Goal: Task Accomplishment & Management: Complete application form

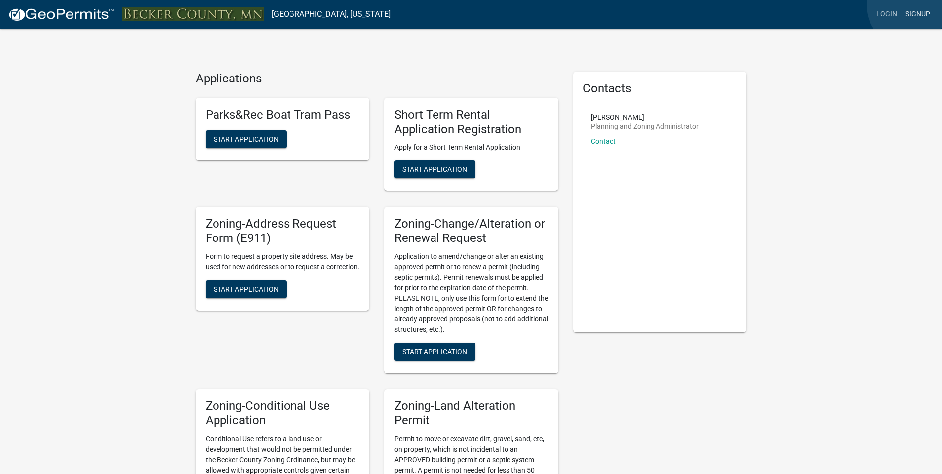
click at [575, 6] on link "Signup" at bounding box center [917, 14] width 33 height 19
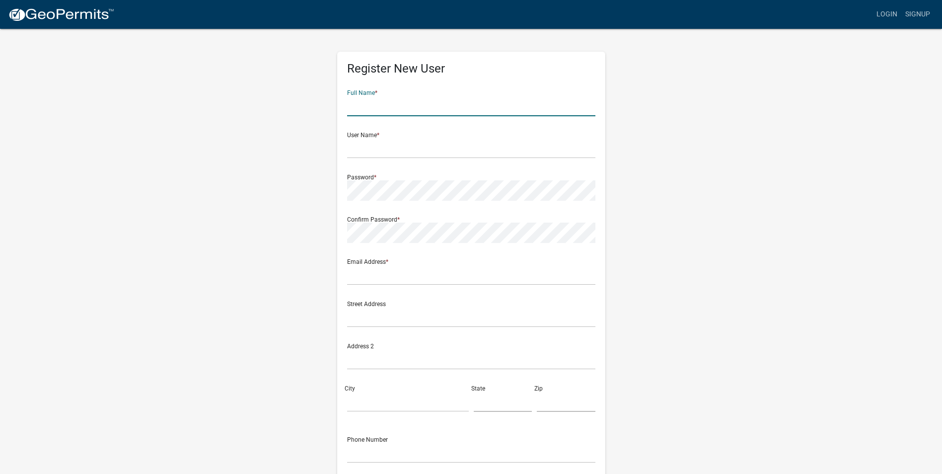
click at [388, 111] on input "text" at bounding box center [471, 106] width 248 height 20
type input "[PERSON_NAME]"
type input "[EMAIL_ADDRESS][DOMAIN_NAME]"
type input "[STREET_ADDRESS]"
type input "Fargo"
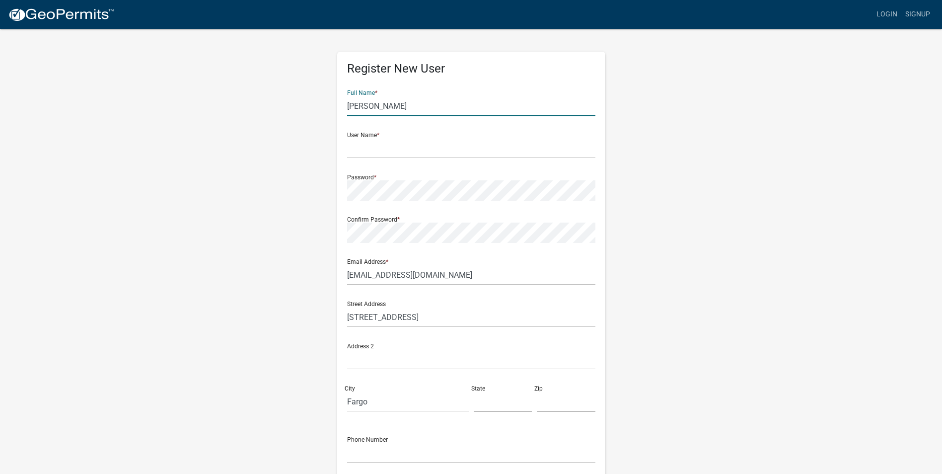
type input "[US_STATE]"
type input "58102"
type input "6513291544"
drag, startPoint x: 350, startPoint y: 106, endPoint x: 345, endPoint y: 107, distance: 5.7
click at [350, 107] on input "[PERSON_NAME]" at bounding box center [471, 106] width 248 height 20
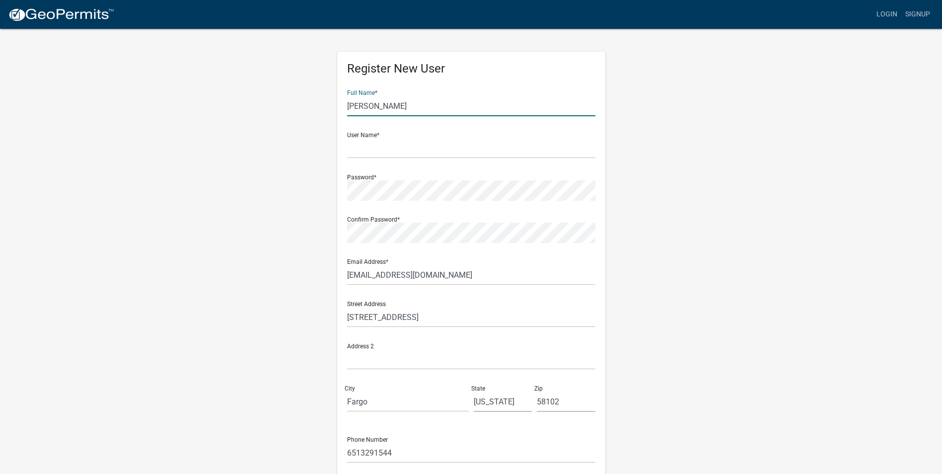
type input "[PERSON_NAME]"
click at [371, 156] on input "text" at bounding box center [471, 148] width 248 height 20
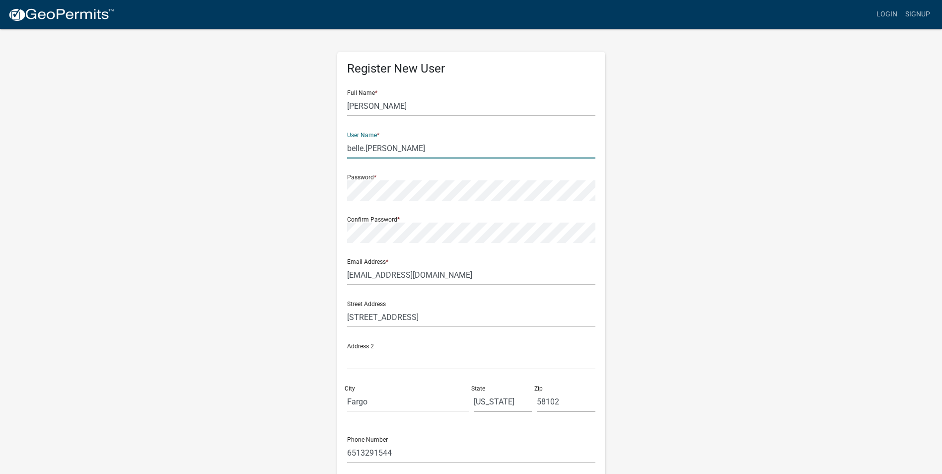
type input "belle.[PERSON_NAME]"
click at [372, 243] on form "Full Name * [PERSON_NAME] User Name * [PERSON_NAME].[PERSON_NAME] Password * Co…" at bounding box center [471, 294] width 248 height 425
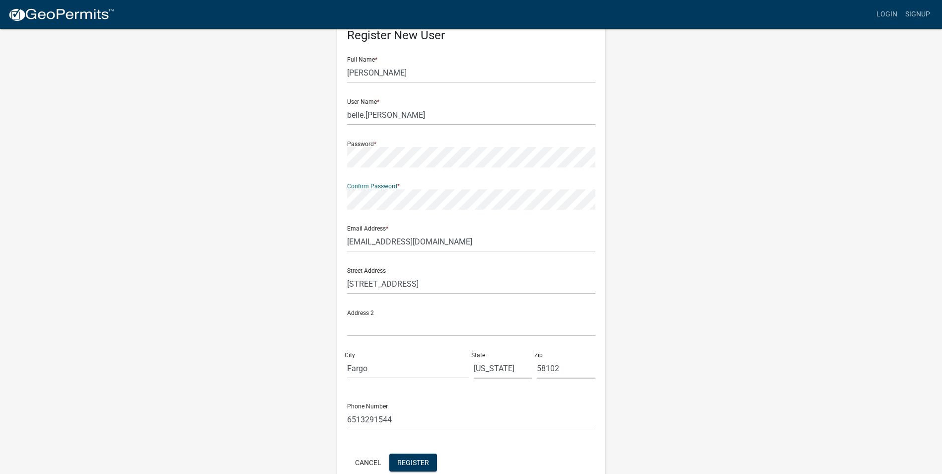
scroll to position [50, 0]
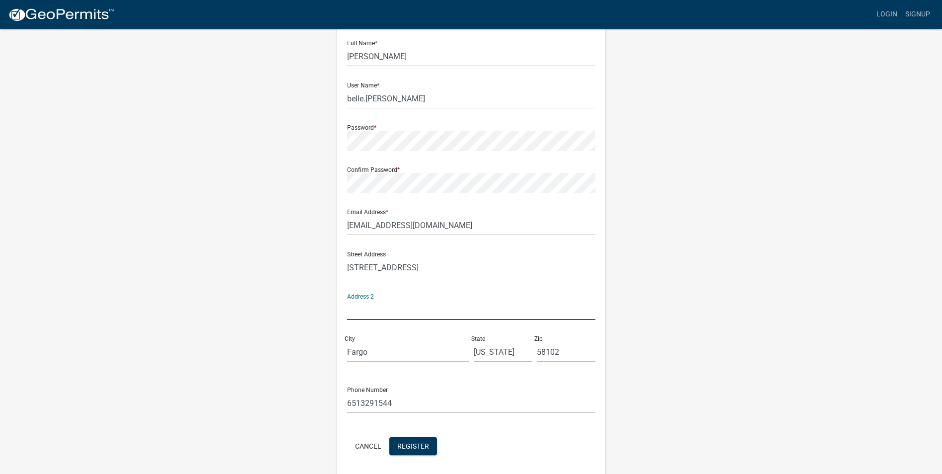
click at [387, 312] on input "text" at bounding box center [471, 309] width 248 height 20
type input "[STREET_ADDRESS][PERSON_NAME]"
drag, startPoint x: 572, startPoint y: 349, endPoint x: 546, endPoint y: 358, distance: 27.3
click at [546, 358] on input "58102" at bounding box center [566, 352] width 59 height 20
click at [349, 350] on input "Fargo" at bounding box center [408, 352] width 122 height 20
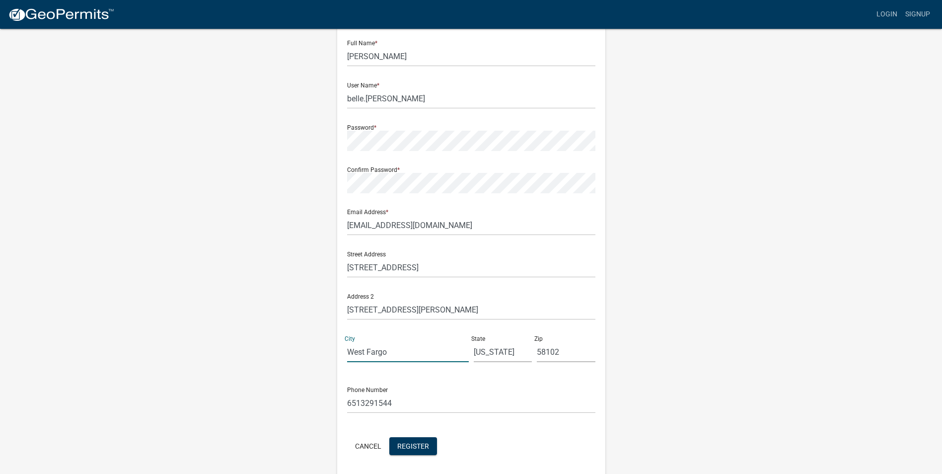
type input "West Fargo"
drag, startPoint x: 545, startPoint y: 350, endPoint x: 570, endPoint y: 350, distance: 25.8
click at [570, 350] on input "58102" at bounding box center [566, 352] width 59 height 20
type input "58078"
click at [422, 383] on span "Register" at bounding box center [413, 445] width 32 height 8
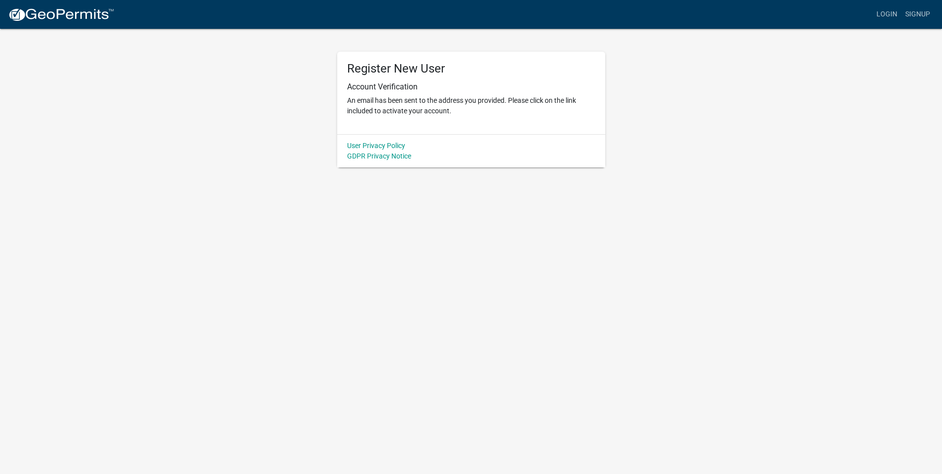
scroll to position [0, 0]
click at [575, 21] on link "Login" at bounding box center [894, 14] width 29 height 19
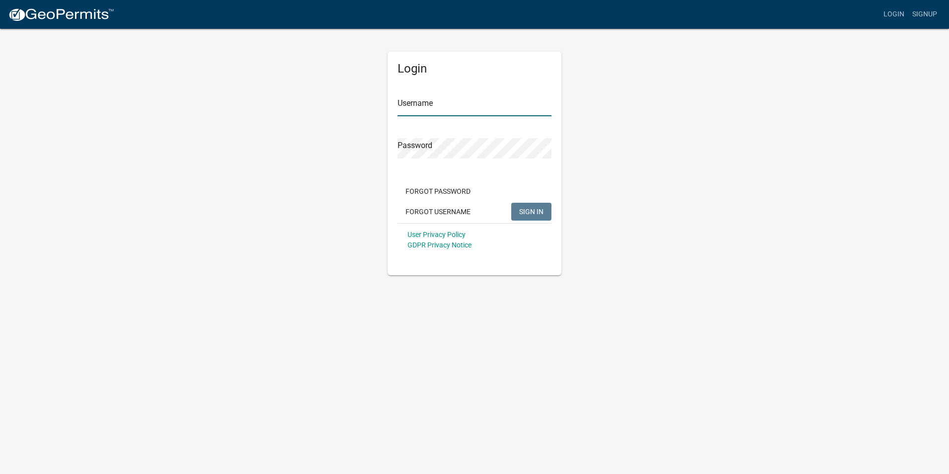
type input "belle.[PERSON_NAME]"
click at [455, 110] on input "belle.[PERSON_NAME]" at bounding box center [475, 106] width 154 height 20
click at [534, 210] on span "SIGN IN" at bounding box center [531, 211] width 24 height 8
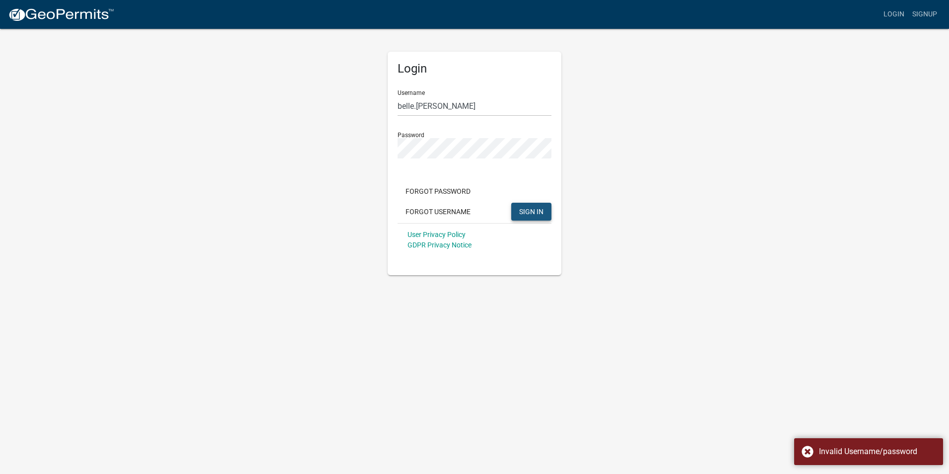
click at [530, 209] on span "SIGN IN" at bounding box center [531, 211] width 24 height 8
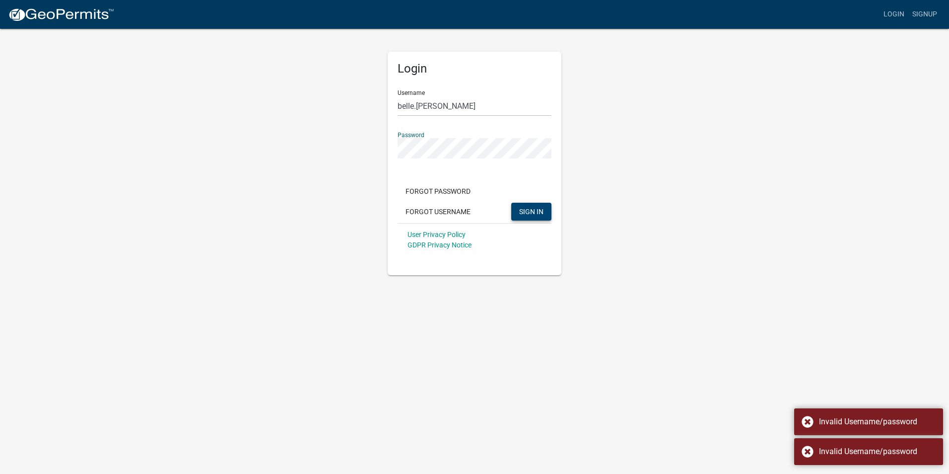
click at [308, 152] on div "Login Username [PERSON_NAME].[PERSON_NAME] Password Forgot Password Forgot User…" at bounding box center [475, 151] width 566 height 247
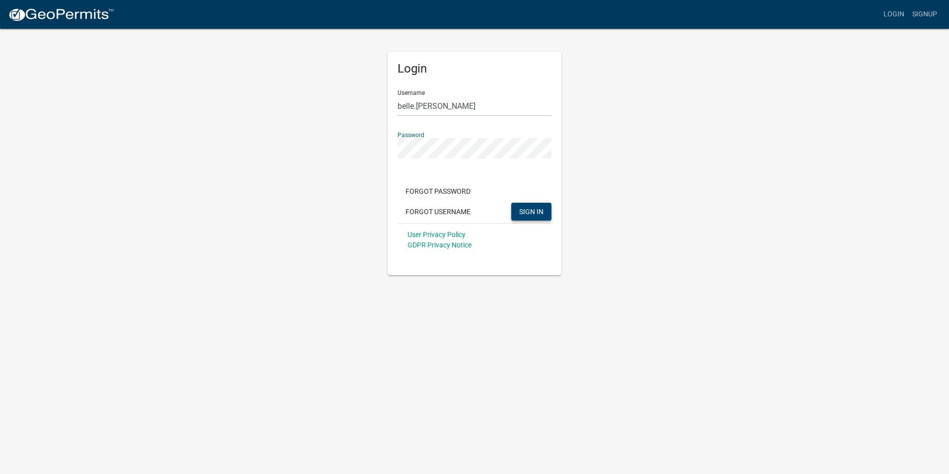
click at [511, 203] on button "SIGN IN" at bounding box center [531, 212] width 40 height 18
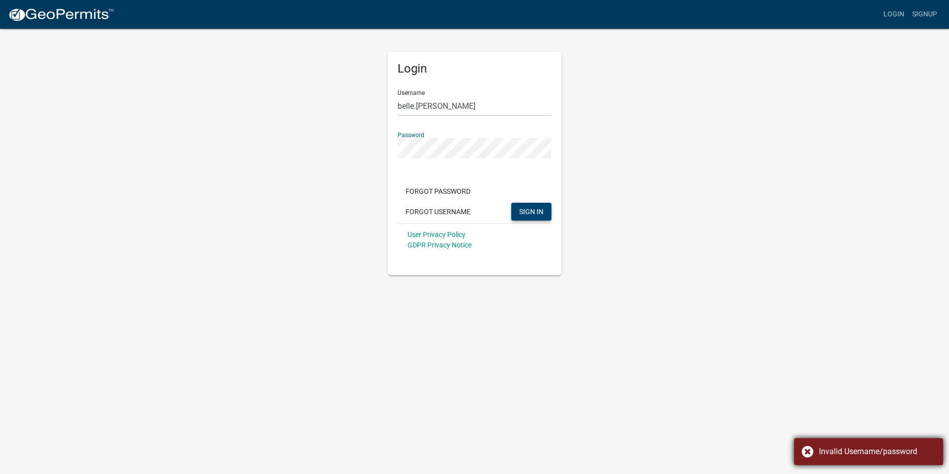
click at [575, 383] on div "Invalid Username/password" at bounding box center [868, 451] width 149 height 27
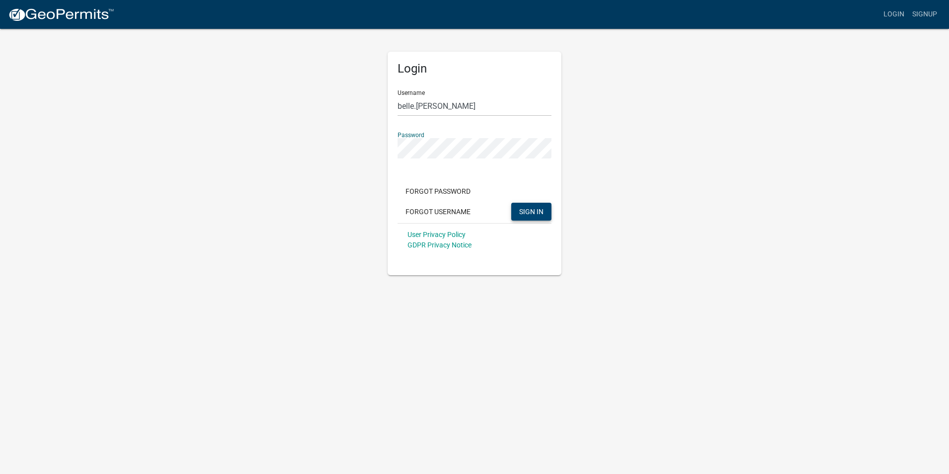
click at [62, 11] on img at bounding box center [61, 14] width 106 height 15
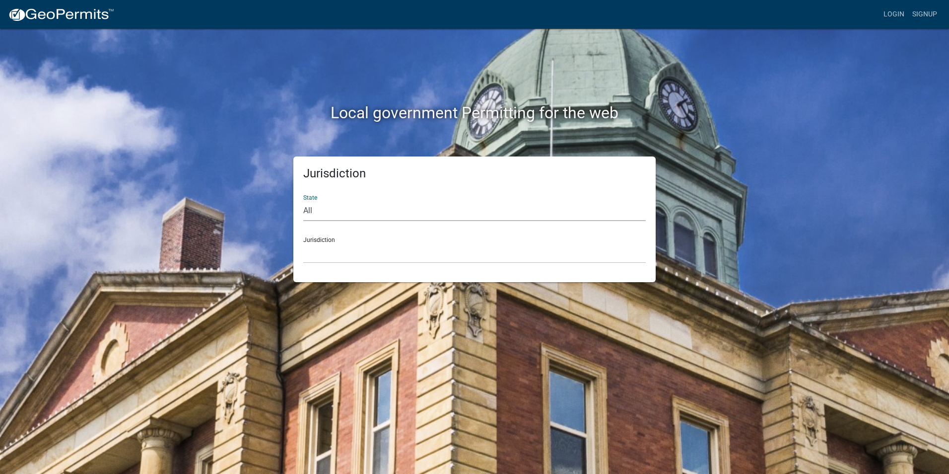
click at [448, 212] on select "All [US_STATE] [US_STATE] [US_STATE] [US_STATE] [US_STATE] [US_STATE] [US_STATE…" at bounding box center [474, 211] width 343 height 20
select select "[US_STATE]"
click at [303, 201] on select "All [US_STATE] [US_STATE] [US_STATE] [US_STATE] [US_STATE] [US_STATE] [US_STATE…" at bounding box center [474, 211] width 343 height 20
click at [378, 256] on select "[GEOGRAPHIC_DATA], [US_STATE] [GEOGRAPHIC_DATA], [US_STATE] [GEOGRAPHIC_DATA], …" at bounding box center [474, 253] width 343 height 20
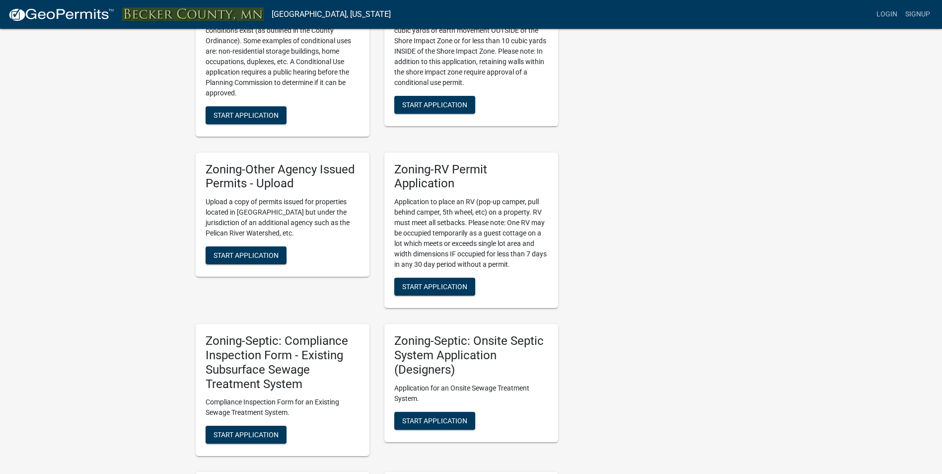
scroll to position [496, 0]
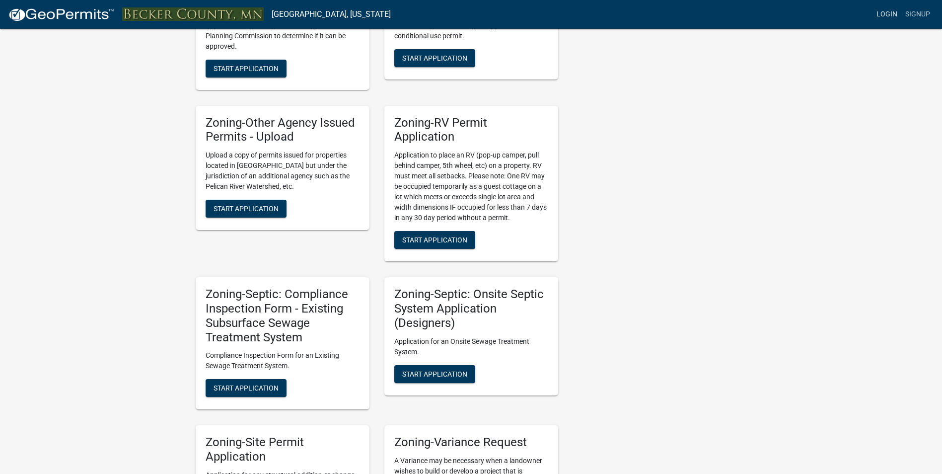
click at [575, 13] on link "Login" at bounding box center [886, 14] width 29 height 19
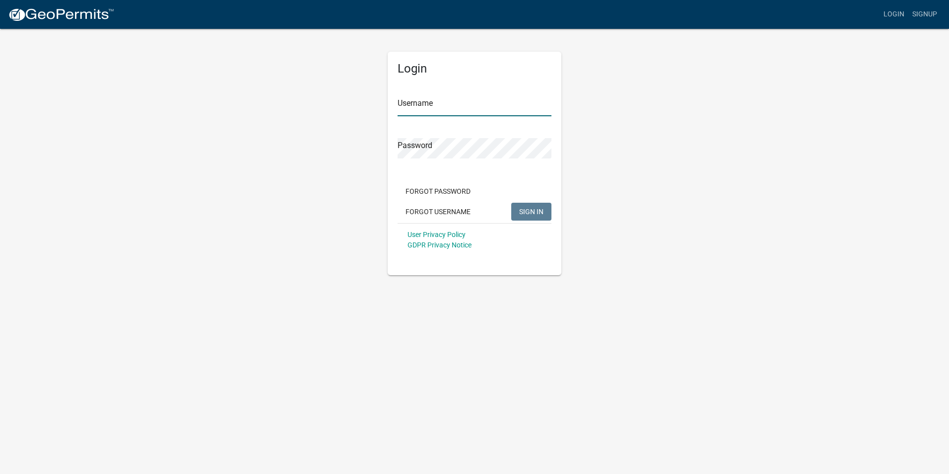
type input "belle.[PERSON_NAME]"
click at [530, 215] on span "SIGN IN" at bounding box center [531, 211] width 24 height 8
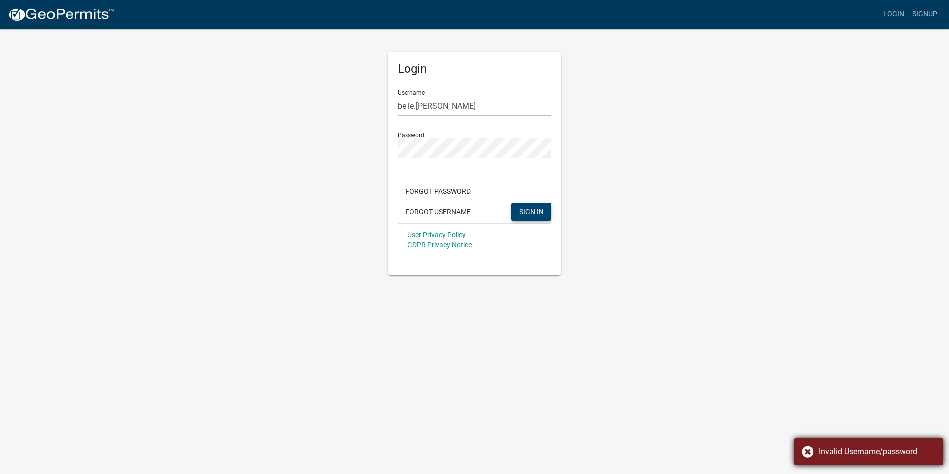
click at [575, 383] on div "Invalid Username/password" at bounding box center [868, 451] width 149 height 27
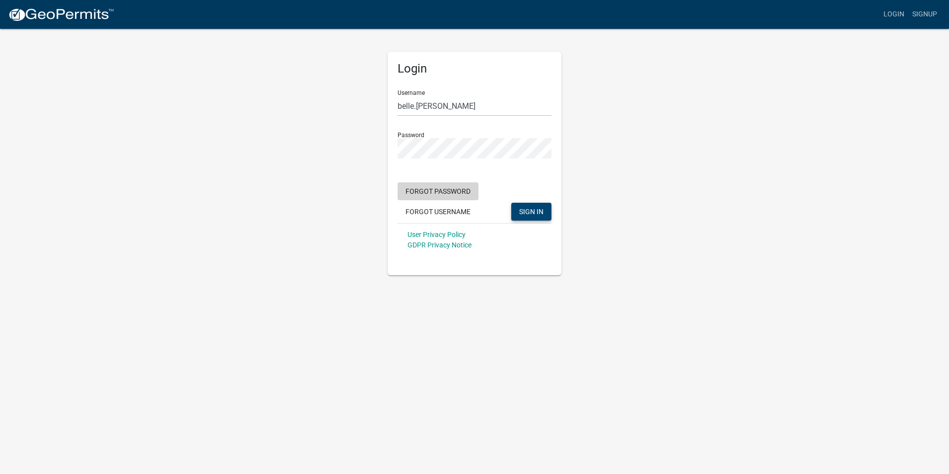
click at [439, 190] on button "Forgot Password" at bounding box center [438, 191] width 81 height 18
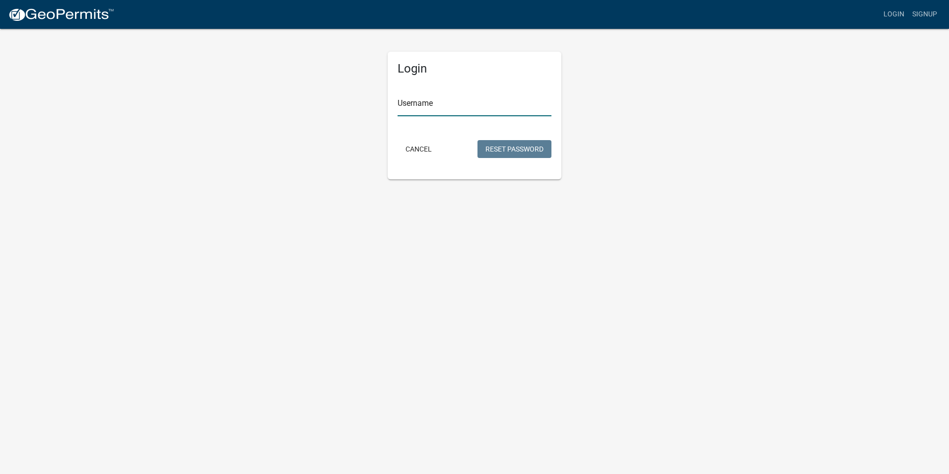
click at [452, 106] on input "Username" at bounding box center [475, 106] width 154 height 20
type input "belle.[PERSON_NAME]"
click at [478, 140] on button "Reset Password" at bounding box center [515, 149] width 74 height 18
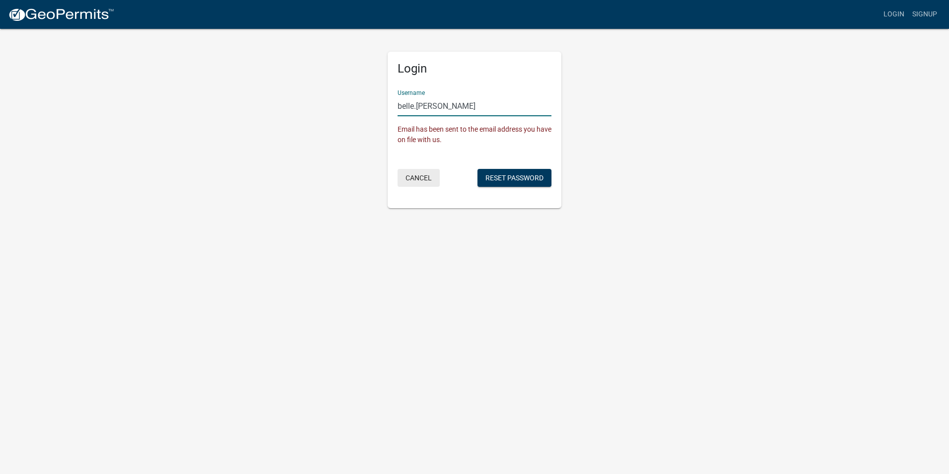
click at [419, 178] on button "Cancel" at bounding box center [419, 178] width 42 height 18
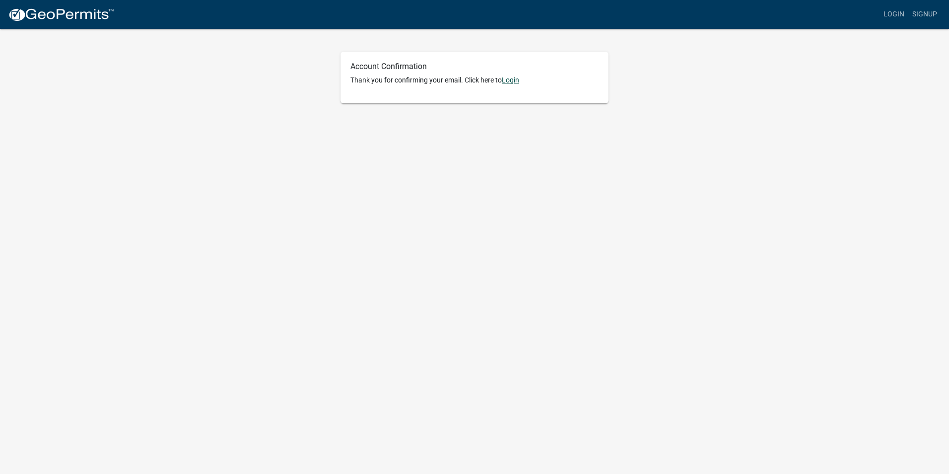
click at [512, 78] on link "Login" at bounding box center [510, 80] width 17 height 8
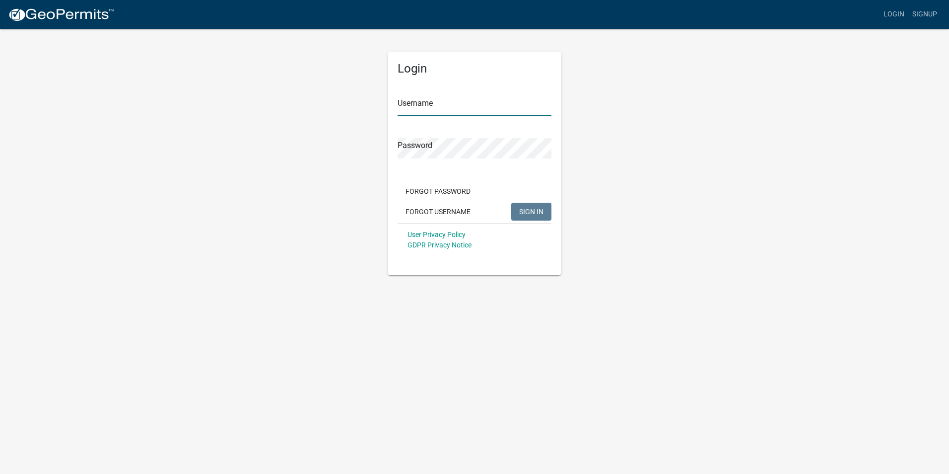
type input "belle.[PERSON_NAME]"
click at [524, 209] on span "SIGN IN" at bounding box center [531, 211] width 24 height 8
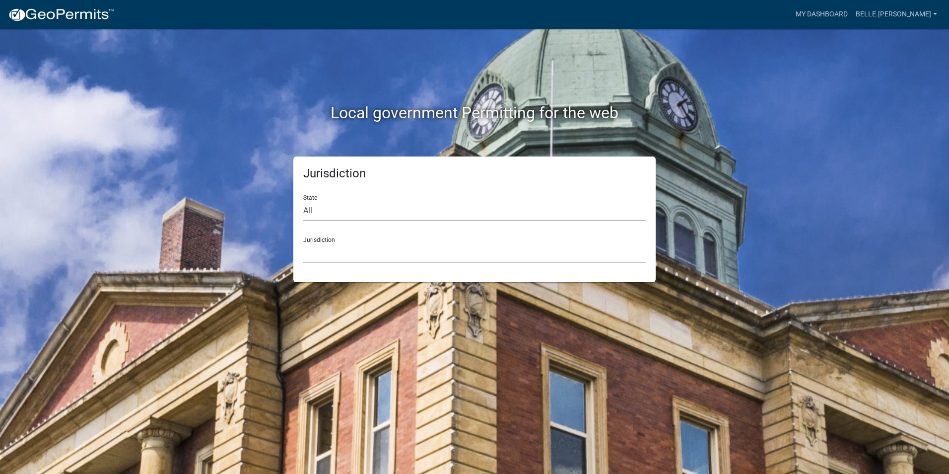
click at [315, 216] on select "All [US_STATE] [US_STATE] [US_STATE] [US_STATE] [US_STATE] [US_STATE] [US_STATE…" at bounding box center [474, 211] width 343 height 20
select select "[US_STATE]"
click at [303, 201] on select "All [US_STATE] [US_STATE] [US_STATE] [US_STATE] [US_STATE] [US_STATE] [US_STATE…" at bounding box center [474, 211] width 343 height 20
click at [338, 260] on select "[GEOGRAPHIC_DATA], [US_STATE] [GEOGRAPHIC_DATA], [US_STATE] [GEOGRAPHIC_DATA], …" at bounding box center [474, 253] width 343 height 20
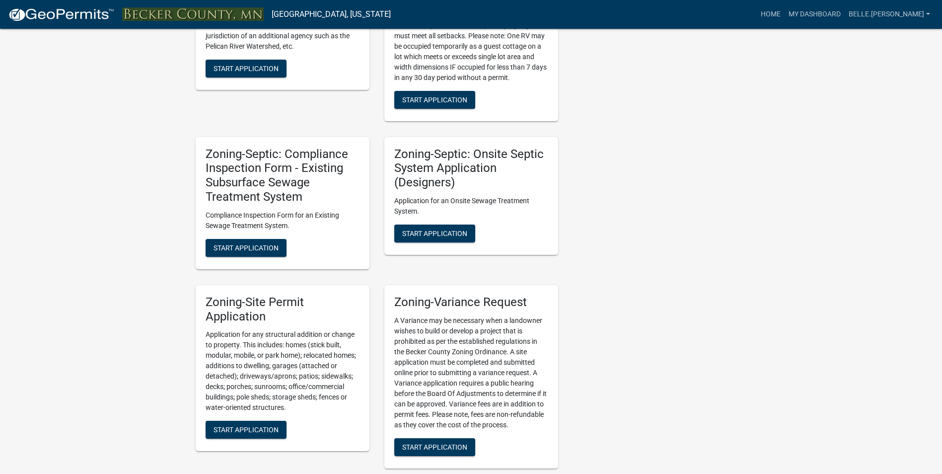
scroll to position [745, 0]
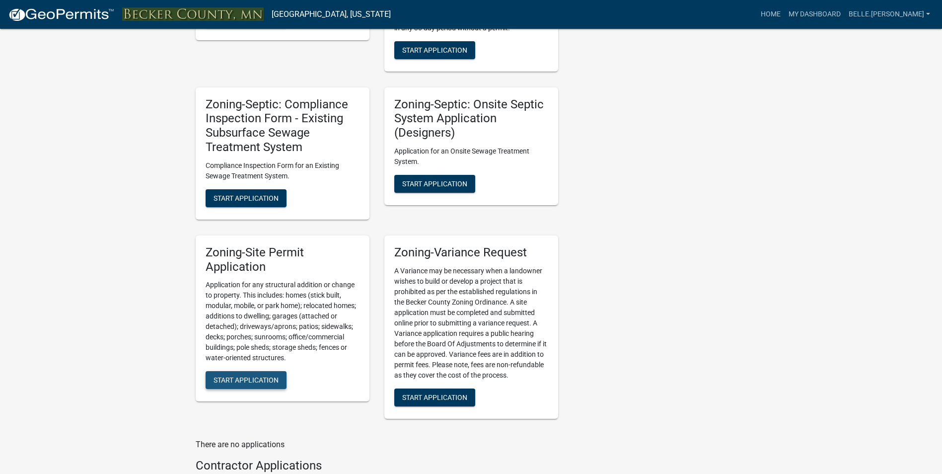
click at [241, 377] on span "Start Application" at bounding box center [245, 380] width 65 height 8
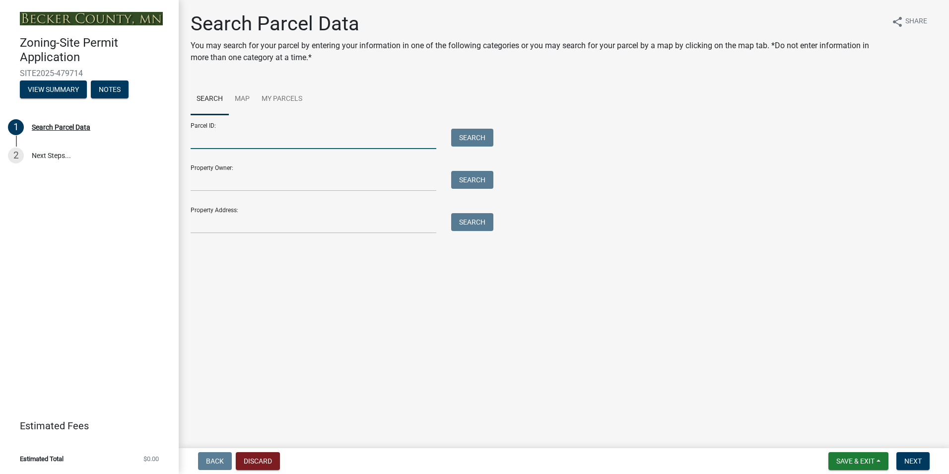
click at [233, 135] on input "Parcel ID:" at bounding box center [314, 139] width 246 height 20
type input "17-1253-000"
click at [474, 142] on button "Search" at bounding box center [472, 138] width 42 height 18
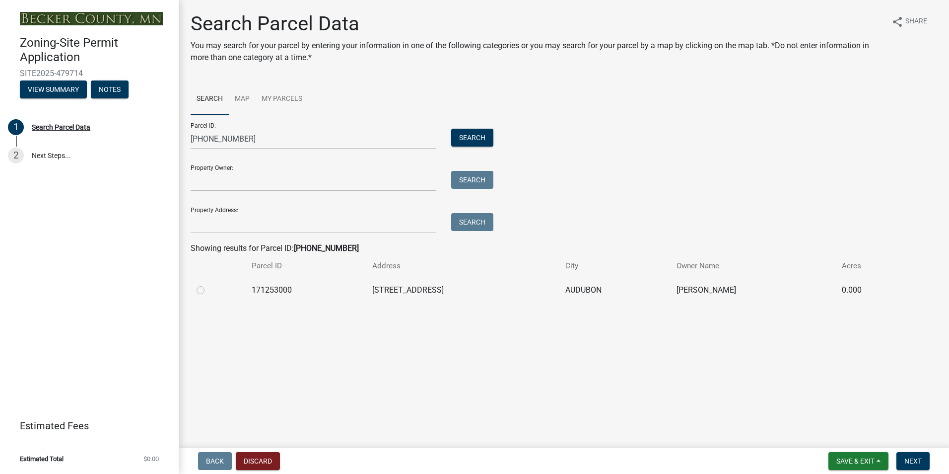
click at [205, 288] on div at bounding box center [218, 290] width 43 height 12
click at [209, 284] on label at bounding box center [209, 284] width 0 height 0
click at [209, 290] on input "radio" at bounding box center [212, 287] width 6 height 6
radio input "true"
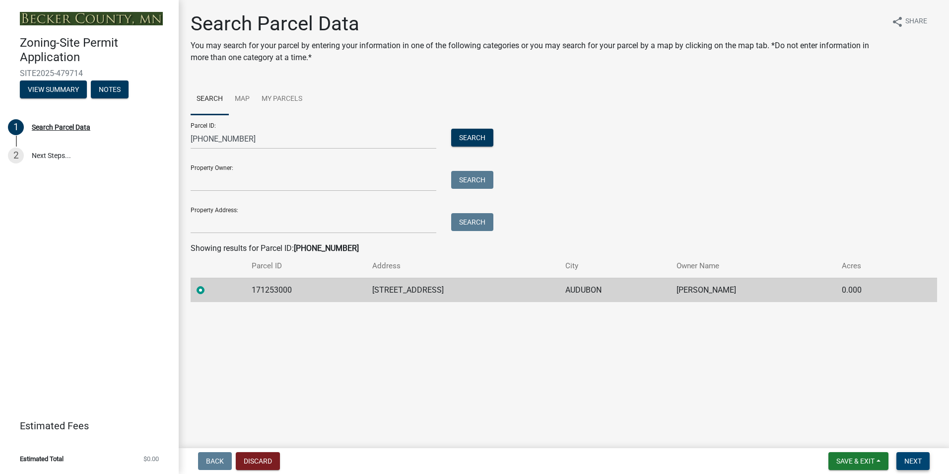
click at [911, 459] on span "Next" at bounding box center [913, 461] width 17 height 8
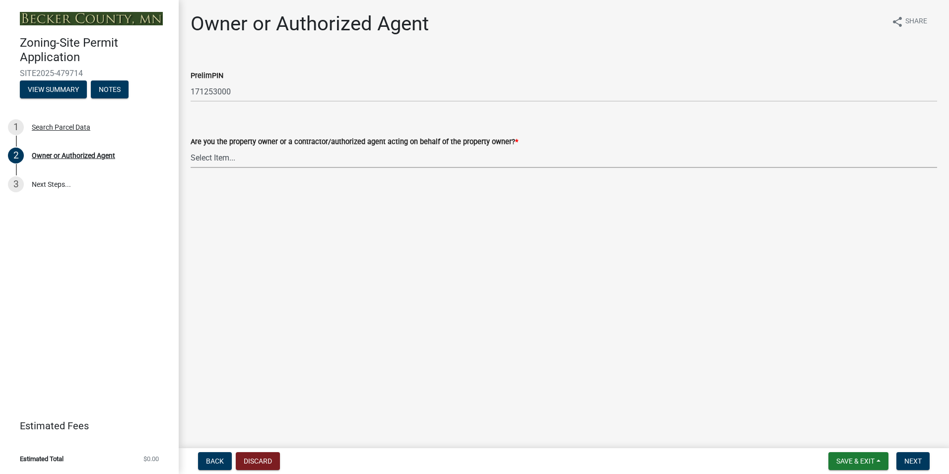
click at [298, 159] on select "Select Item... Property Owner Authorized Agent" at bounding box center [564, 157] width 747 height 20
click at [191, 147] on select "Select Item... Property Owner Authorized Agent" at bounding box center [564, 157] width 747 height 20
select select "059d621c-7166-4fbc-97da-2eca626821a9"
click at [922, 462] on span "Next" at bounding box center [913, 461] width 17 height 8
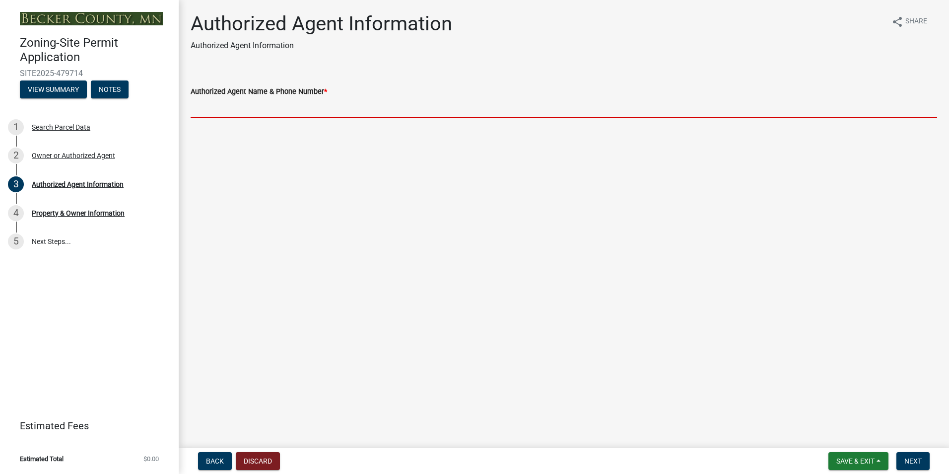
click at [338, 109] on input "Authorized Agent Name & Phone Number *" at bounding box center [564, 107] width 747 height 20
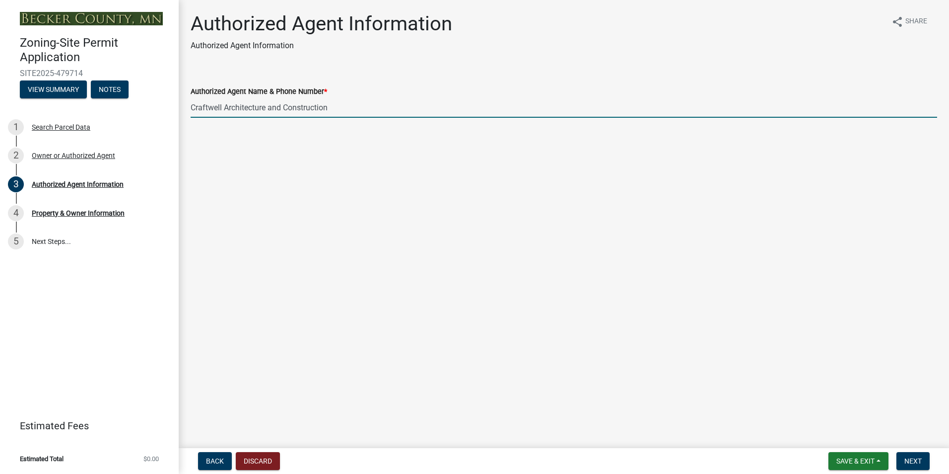
click at [382, 108] on input "Craftwell Architecture and Construction" at bounding box center [564, 107] width 747 height 20
type input "Craftwell Architecture and Construction 701.478.4600"
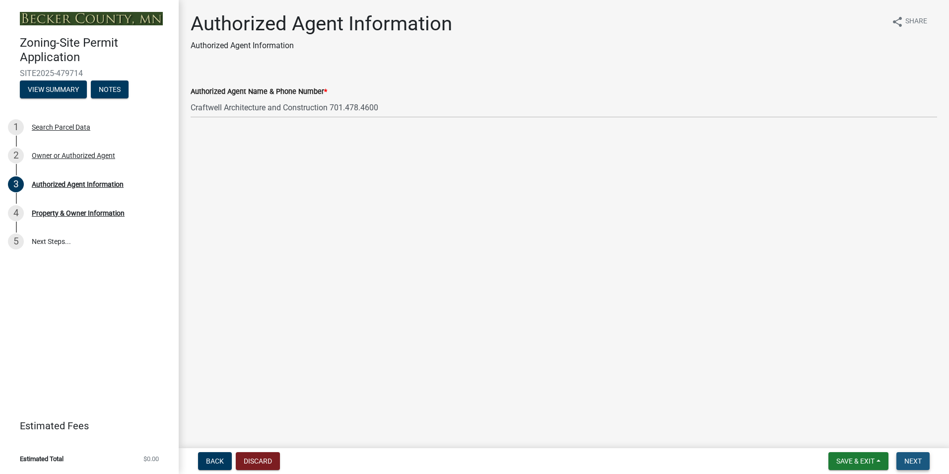
click at [923, 460] on button "Next" at bounding box center [913, 461] width 33 height 18
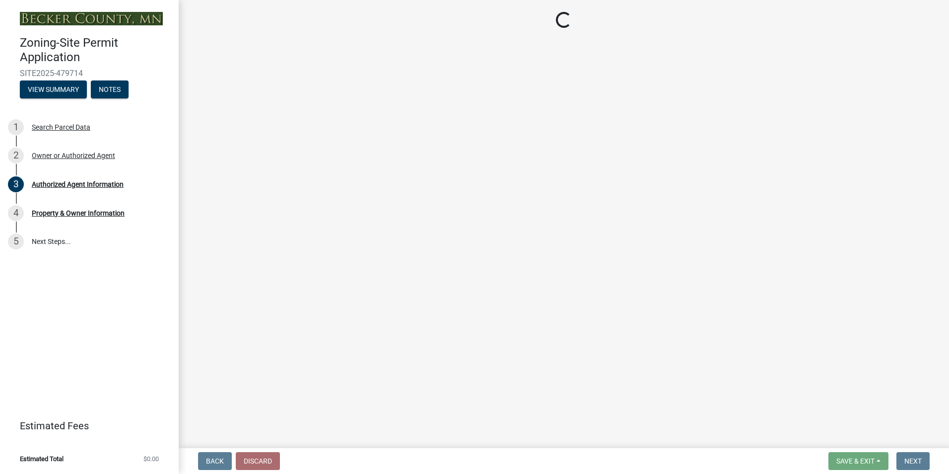
select select "2da4ad59-79e4-4897-a878-b9bb9cb10a27"
select select "9bce286e-d536-49ff-bab3-4b7d67f0814c"
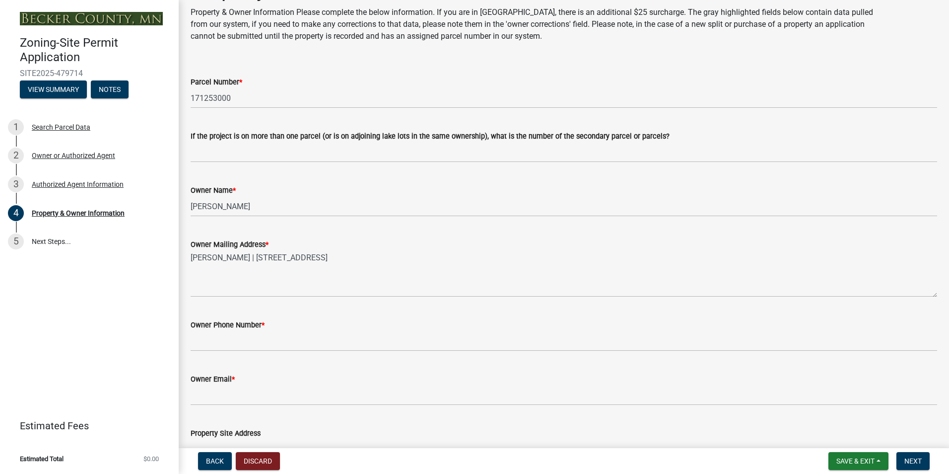
scroll to position [199, 0]
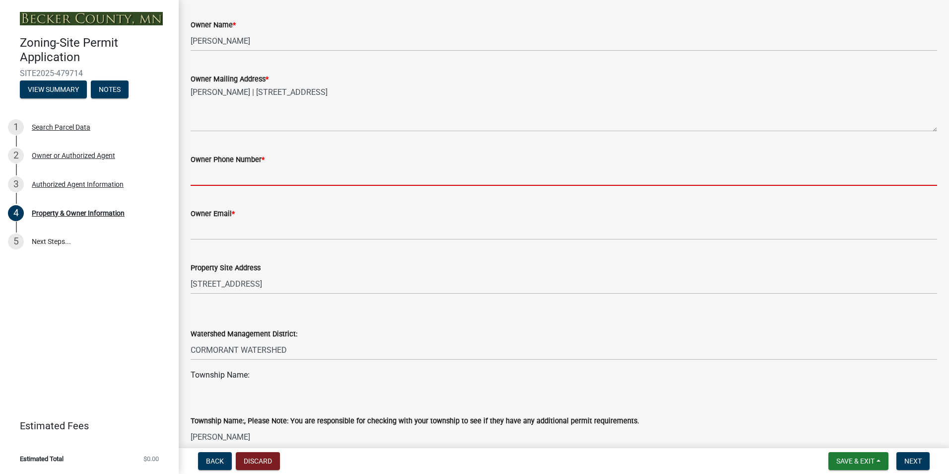
click at [257, 175] on input "Owner Phone Number *" at bounding box center [564, 175] width 747 height 20
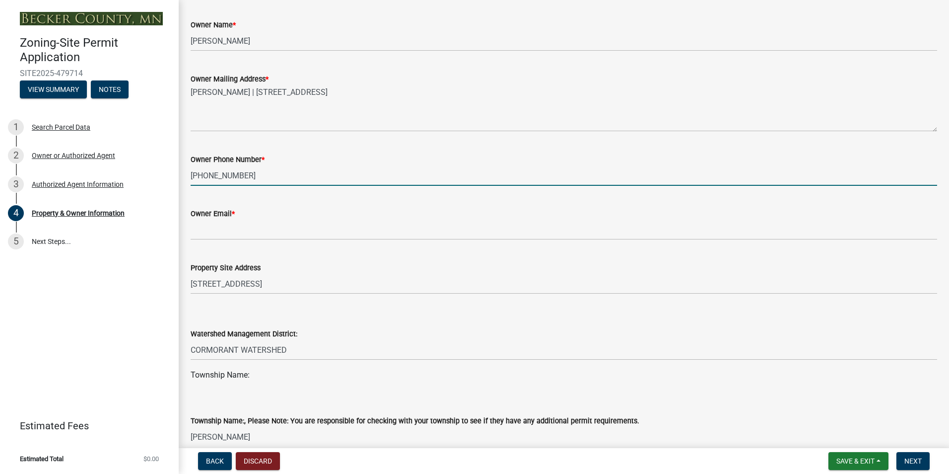
type input "701-361-7603"
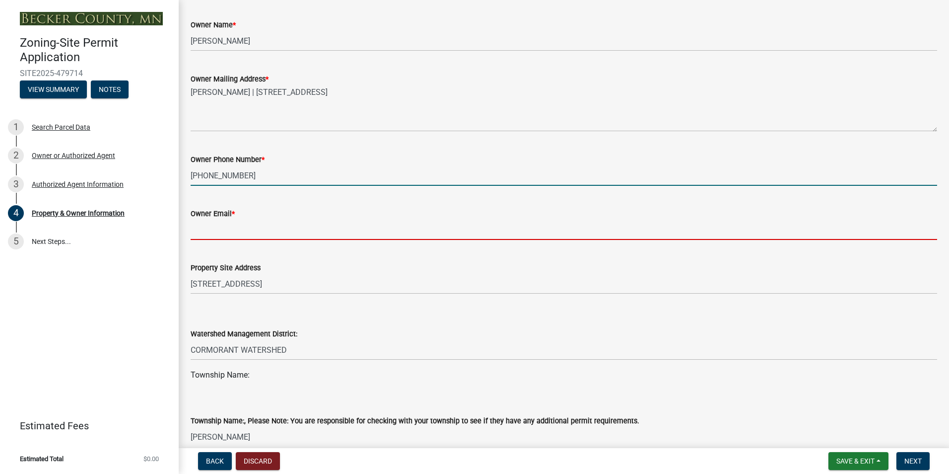
click at [235, 234] on input "Owner Email *" at bounding box center [564, 229] width 747 height 20
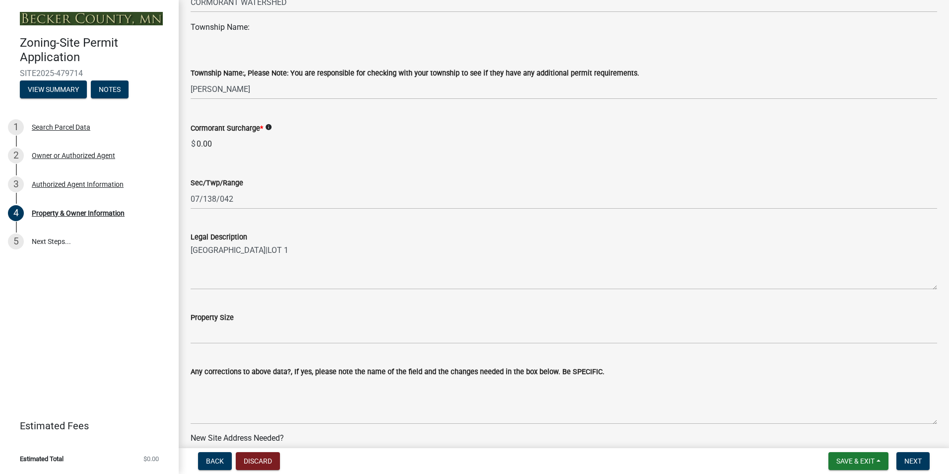
scroll to position [496, 0]
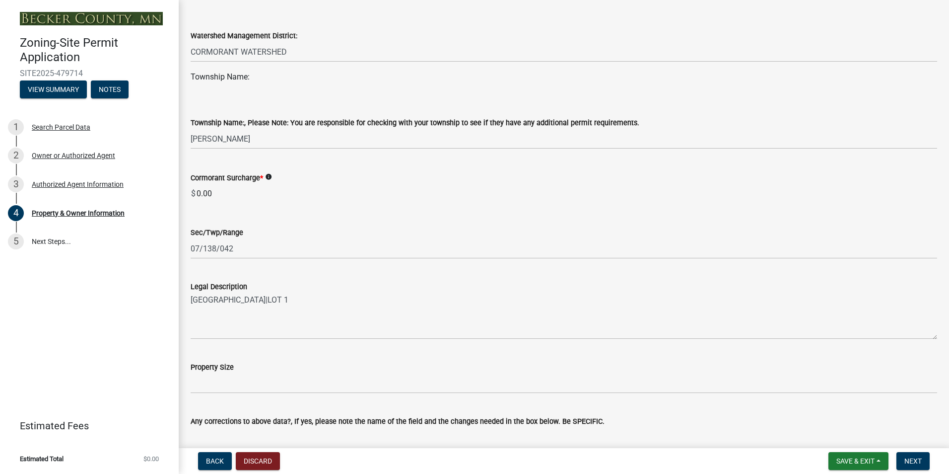
type input "kurtisskari@gmail.com"
click at [262, 142] on select "Select Item... ATLANTA AUDUBON BURLINGTON CALLAWAY CARSONVILLE CORMORANT CUBA D…" at bounding box center [564, 139] width 747 height 20
click at [191, 129] on select "Select Item... ATLANTA AUDUBON BURLINGTON CALLAWAY CARSONVILLE CORMORANT CUBA D…" at bounding box center [564, 139] width 747 height 20
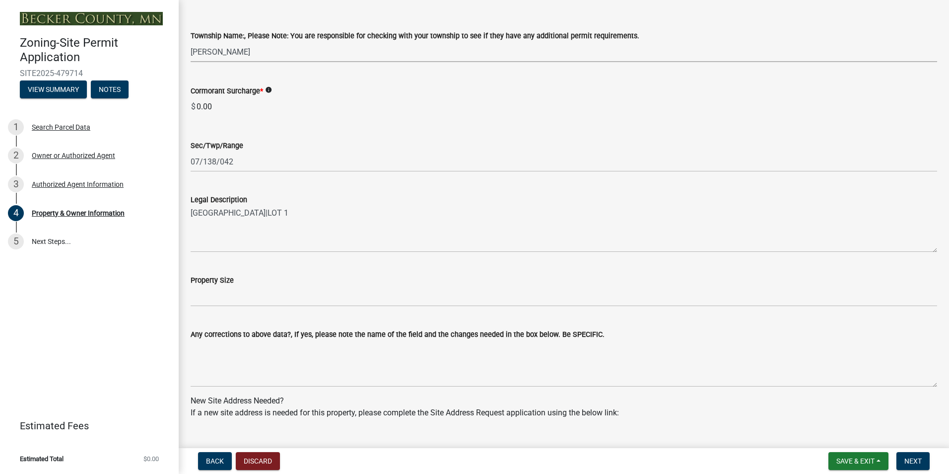
scroll to position [596, 0]
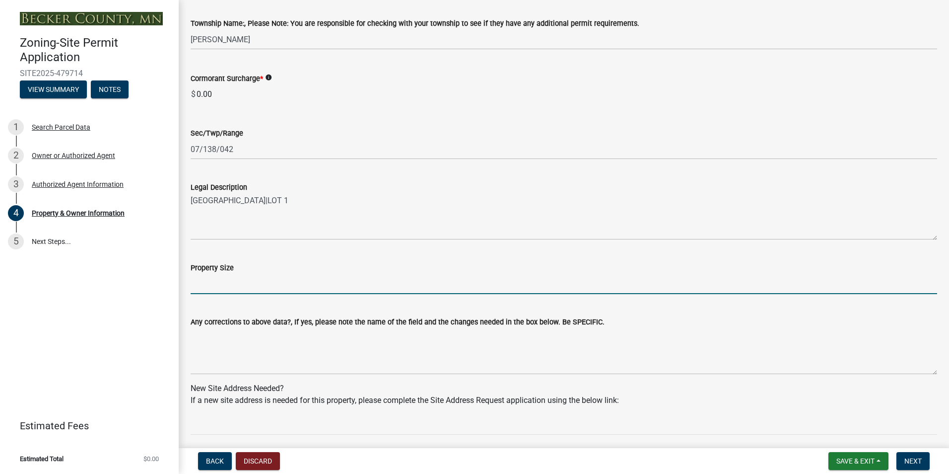
click at [285, 286] on input "Property Size" at bounding box center [564, 284] width 747 height 20
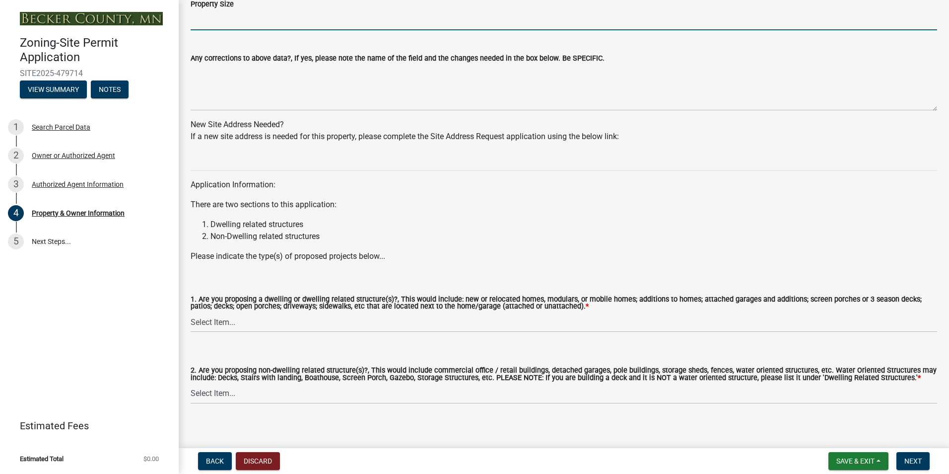
scroll to position [868, 0]
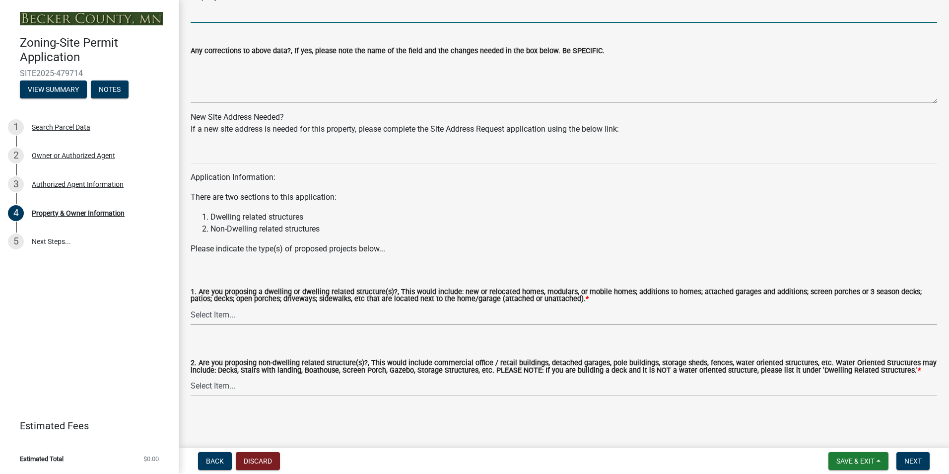
click at [235, 315] on select "Select Item... Yes No" at bounding box center [564, 314] width 747 height 20
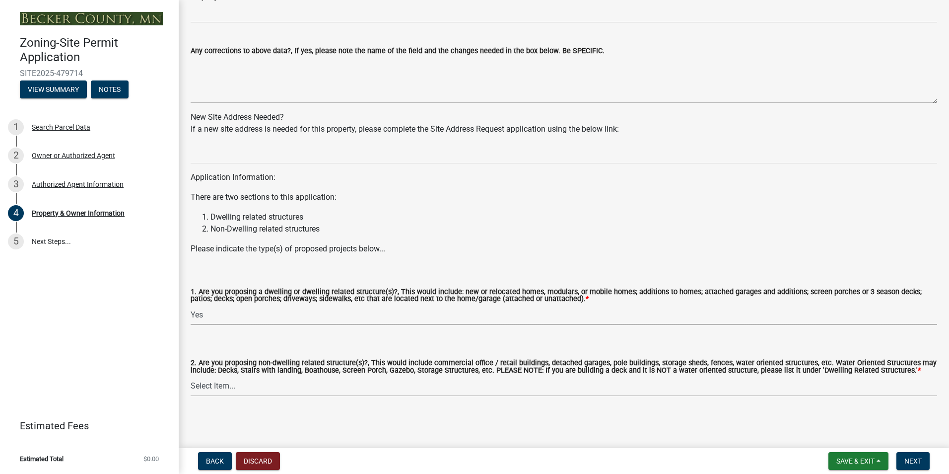
click at [191, 304] on select "Select Item... Yes No" at bounding box center [564, 314] width 747 height 20
select select "f87eba17-8ed9-4ad8-aefc-fe36a3f3544b"
click at [228, 383] on select "Select Item... Yes No" at bounding box center [564, 386] width 747 height 20
click at [191, 376] on select "Select Item... Yes No" at bounding box center [564, 386] width 747 height 20
select select "5a5634ed-f11e-4c7b-90e1-096e6cfd17b9"
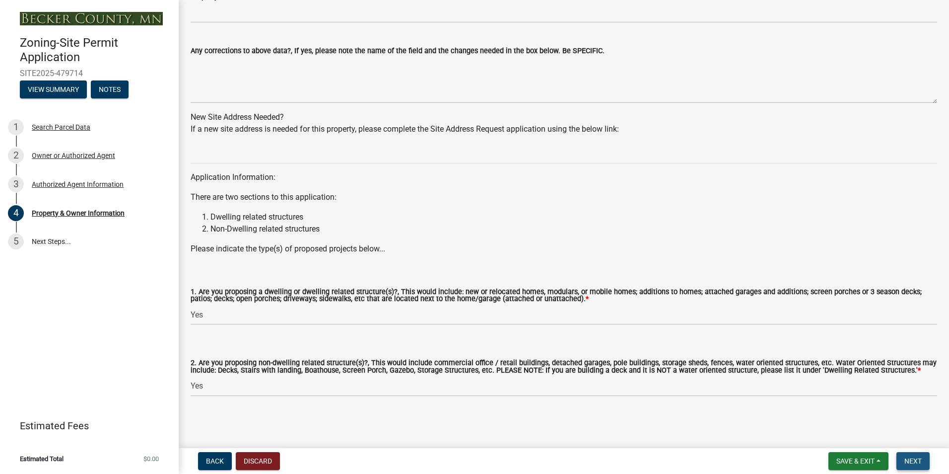
click at [922, 457] on button "Next" at bounding box center [913, 461] width 33 height 18
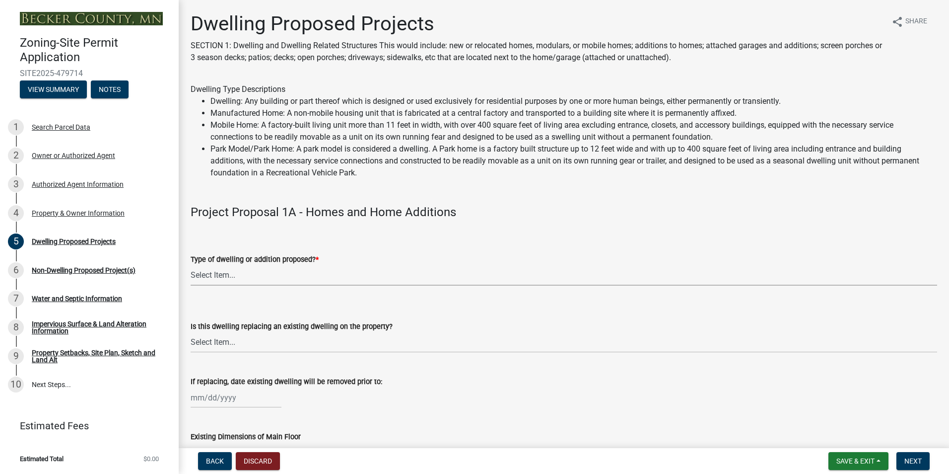
click at [306, 276] on select "Select Item... N/A - Not a dwelling New Home-Onsite Construction New Modular (E…" at bounding box center [564, 275] width 747 height 20
click at [191, 265] on select "Select Item... N/A - Not a dwelling New Home-Onsite Construction New Modular (E…" at bounding box center [564, 275] width 747 height 20
select select "b76c2e3f-c59d-4748-8205-29623accd873"
click at [263, 342] on select "Select Item... N/A Yes No" at bounding box center [564, 342] width 747 height 20
click at [191, 332] on select "Select Item... N/A Yes No" at bounding box center [564, 342] width 747 height 20
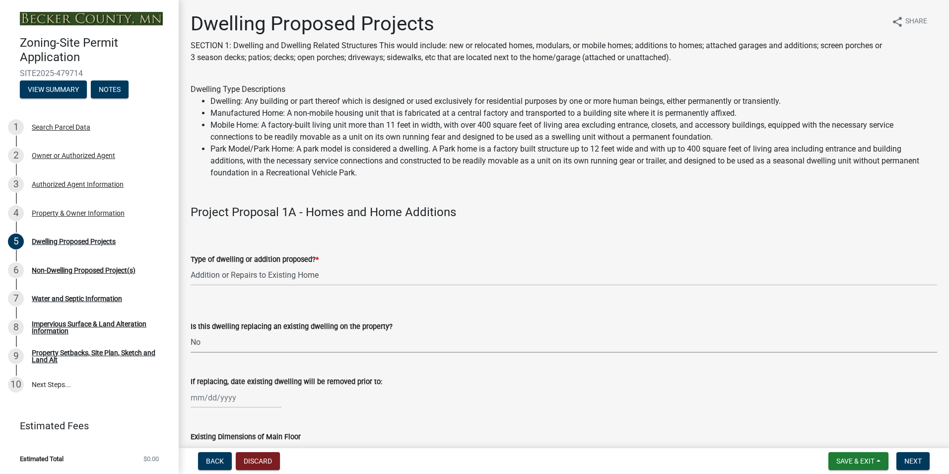
select select "566f81cc-4b3f-4ecb-9f16-a2b313352c61"
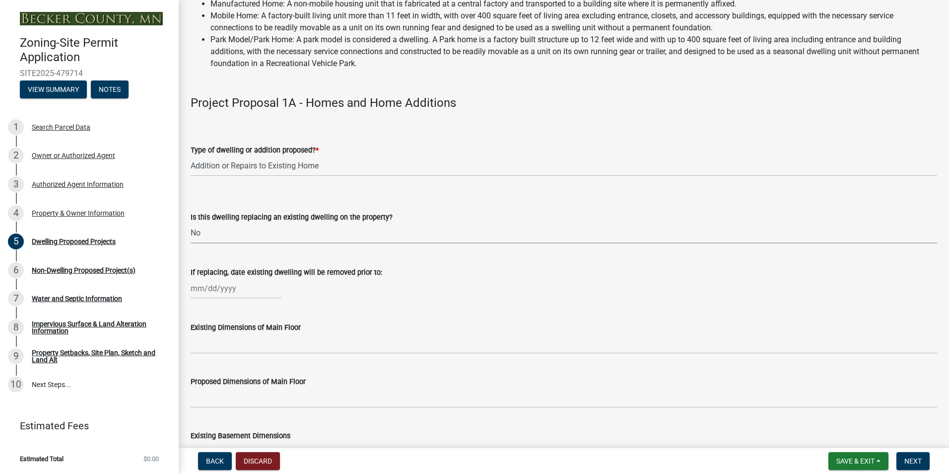
scroll to position [149, 0]
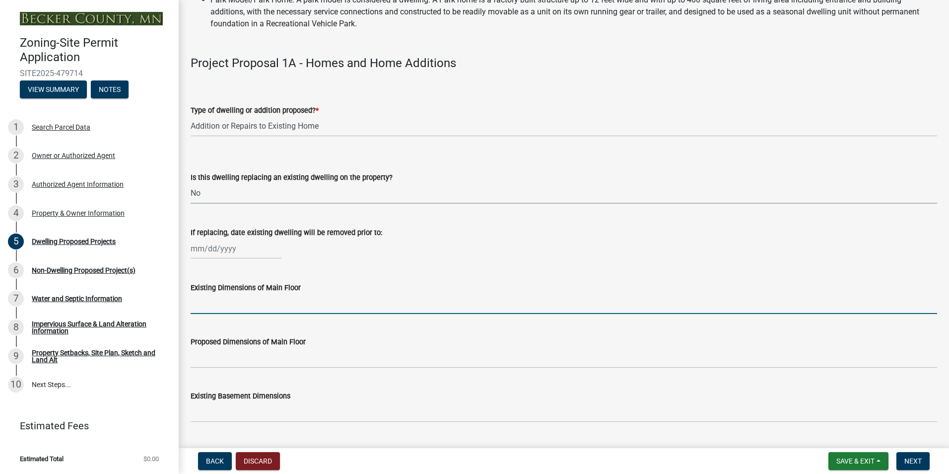
click at [270, 305] on input "Existing Dimensions of Main Floor" at bounding box center [564, 303] width 747 height 20
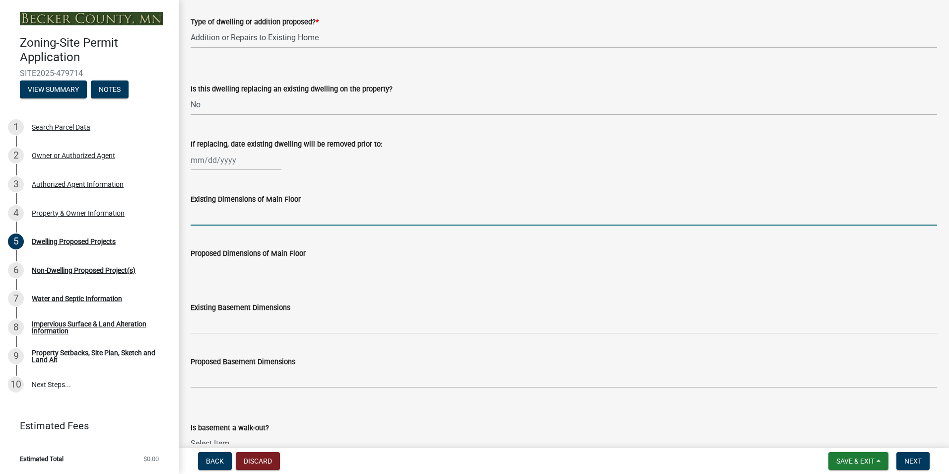
scroll to position [199, 0]
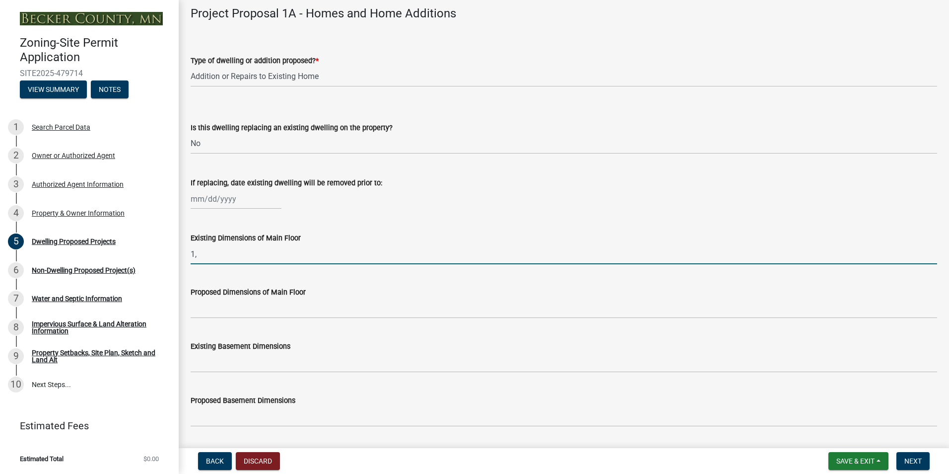
type input "1"
type input "36' x 36'"
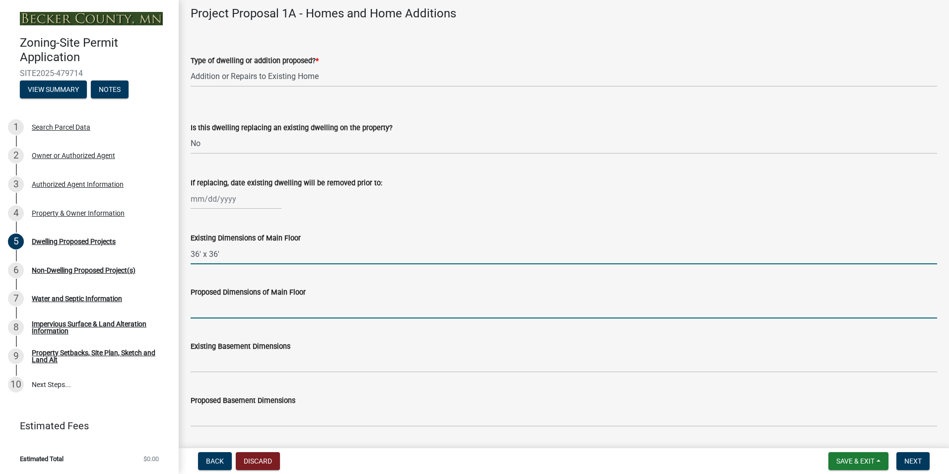
click at [314, 310] on input "Proposed Dimensions of Main Floor" at bounding box center [564, 308] width 747 height 20
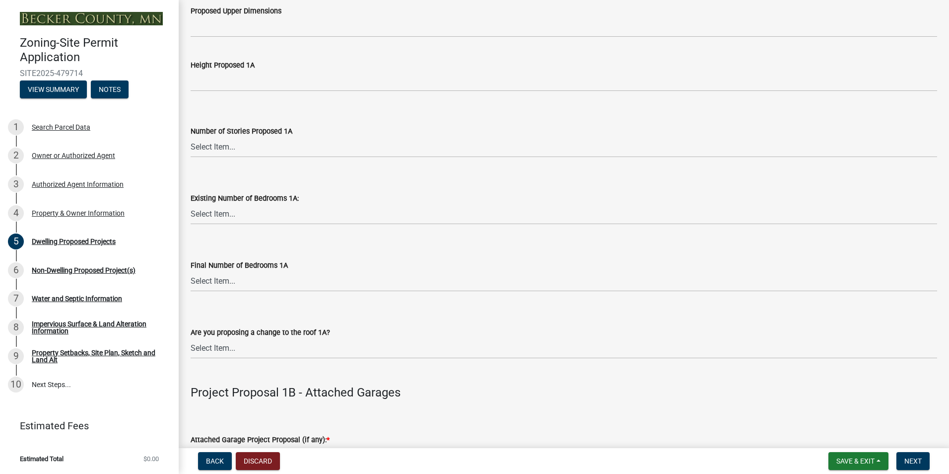
scroll to position [844, 0]
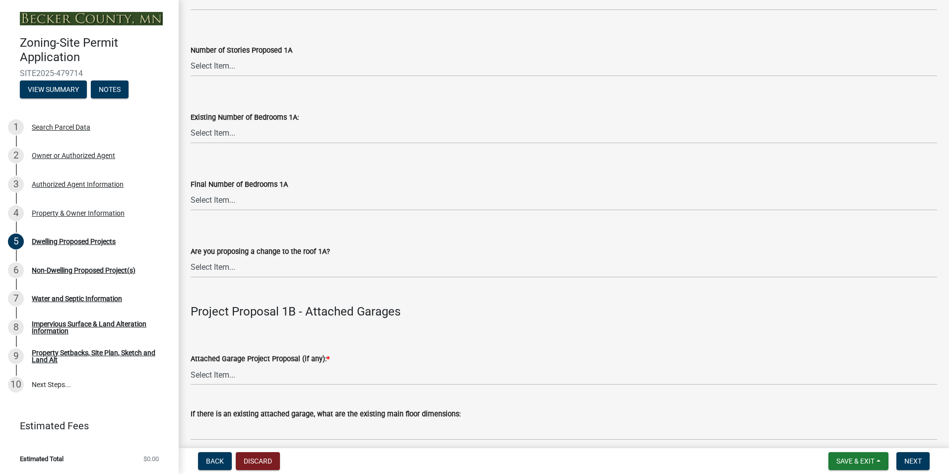
type input "36' x 44'"
click at [231, 69] on select "Select Item... N/A 1 1.25 1.5 1.75 2 2.25 2.5" at bounding box center [564, 66] width 747 height 20
click at [191, 56] on select "Select Item... N/A 1 1.25 1.5 1.75 2 2.25 2.5" at bounding box center [564, 66] width 747 height 20
select select "4f5e2784-8c40-49a3-b0e9-8f1a3cbab4f4"
click at [217, 137] on select "Select Item... 0 1 2 3 4 5 6 7 8" at bounding box center [564, 133] width 747 height 20
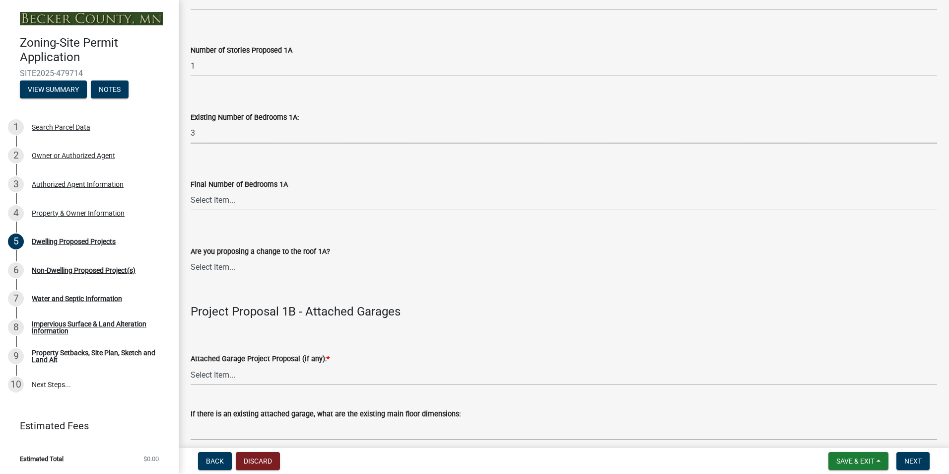
click at [191, 123] on select "Select Item... 0 1 2 3 4 5 6 7 8" at bounding box center [564, 133] width 747 height 20
select select "e5b6e178-1d4e-46f3-8fba-19f7851c487a"
click at [235, 202] on select "Select Item... 0 1 2 3 4 5 6 7 8" at bounding box center [564, 200] width 747 height 20
click at [191, 190] on select "Select Item... 0 1 2 3 4 5 6 7 8" at bounding box center [564, 200] width 747 height 20
select select "744d8552-d7ef-4cf1-b465-42901748f06c"
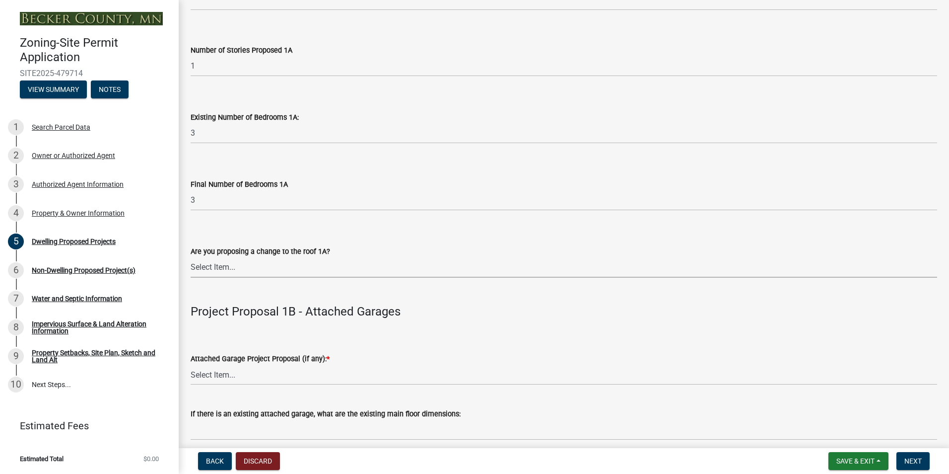
click at [235, 268] on select "Select Item... N/A Yes No" at bounding box center [564, 267] width 747 height 20
click at [191, 257] on select "Select Item... N/A Yes No" at bounding box center [564, 267] width 747 height 20
select select "b63d75fc-5f3c-4949-bc5e-b7a1b42903a6"
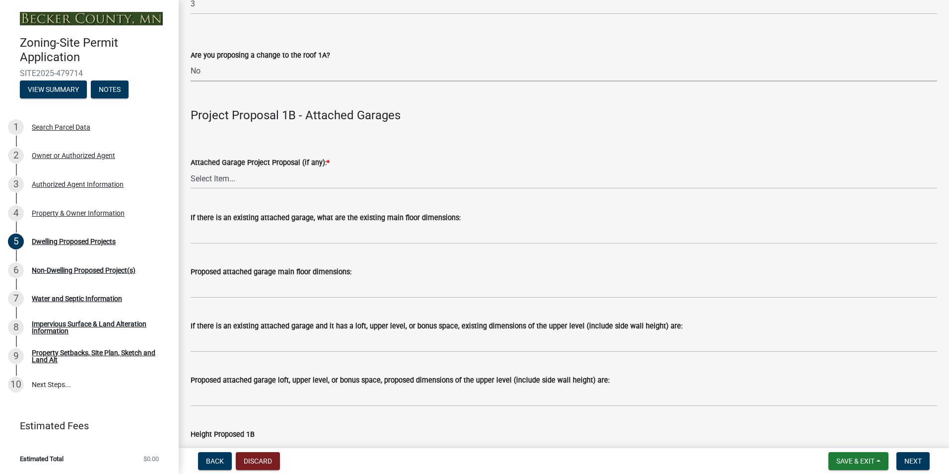
scroll to position [1043, 0]
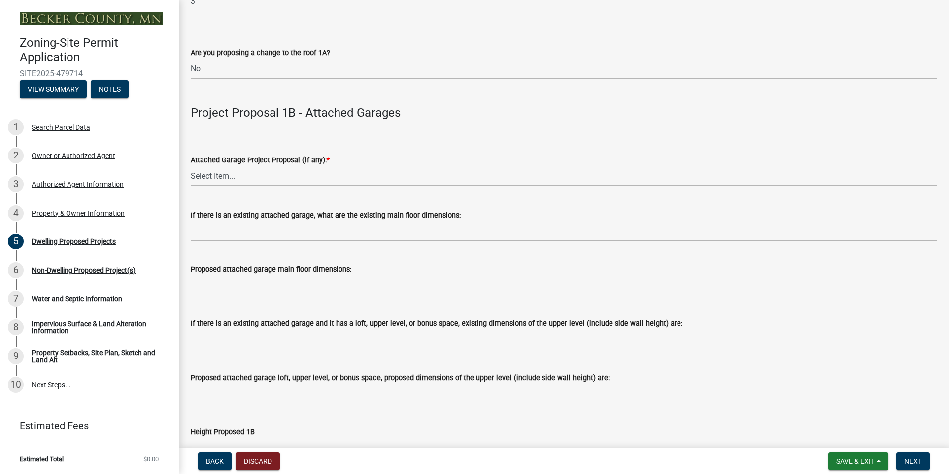
click at [250, 177] on select "Select Item... N/A New Attached Garage Addition to Attached Garage" at bounding box center [564, 176] width 747 height 20
click at [191, 166] on select "Select Item... N/A New Attached Garage Addition to Attached Garage" at bounding box center [564, 176] width 747 height 20
select select "11c1c089-3b44-43c0-9549-3c9eeea2451f"
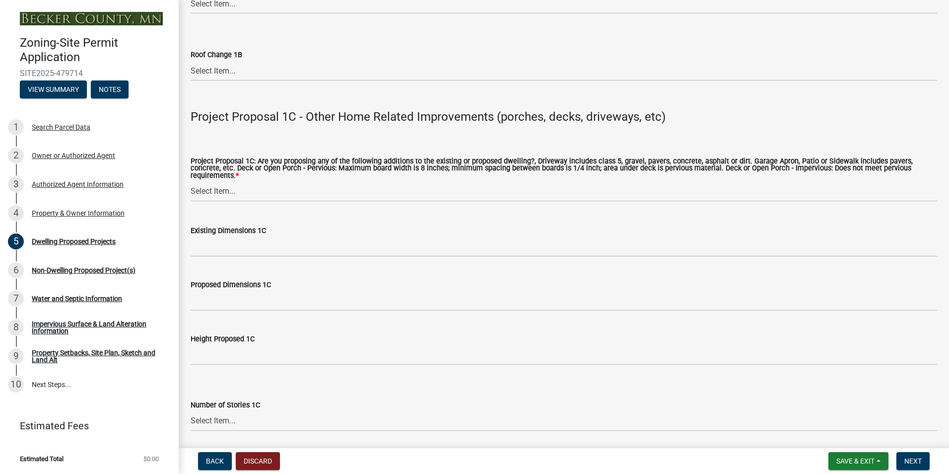
scroll to position [1688, 0]
click at [237, 185] on select "Select Item... N/A Driveway Garage Apron Home Patio Sidewalk Deck - Pervious De…" at bounding box center [564, 190] width 747 height 20
click at [191, 180] on select "Select Item... N/A Driveway Garage Apron Home Patio Sidewalk Deck - Pervious De…" at bounding box center [564, 190] width 747 height 20
select select "0ceb8b90-6e92-4b1f-be25-acba4c819eff"
click at [232, 188] on select "Select Item... N/A Driveway Garage Apron Home Patio Sidewalk Deck - Pervious De…" at bounding box center [564, 190] width 747 height 20
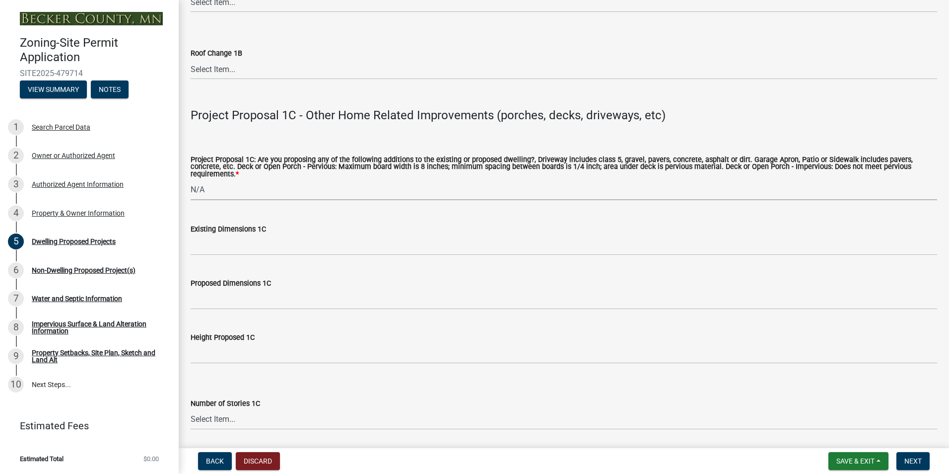
click at [191, 180] on select "Select Item... N/A Driveway Garage Apron Home Patio Sidewalk Deck - Pervious De…" at bounding box center [564, 190] width 747 height 20
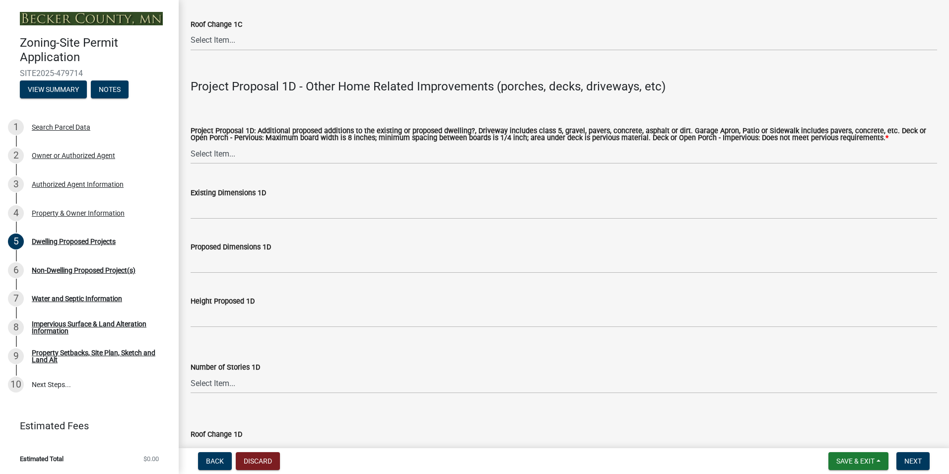
scroll to position [2135, 0]
click at [228, 146] on select "Select Item... N/A Driveway Garage Apron Home Patio Sidewalk Deck - Pervious De…" at bounding box center [564, 152] width 747 height 20
click at [191, 142] on select "Select Item... N/A Driveway Garage Apron Home Patio Sidewalk Deck - Pervious De…" at bounding box center [564, 152] width 747 height 20
select select "ab9119d1-7da9-49c4-9fac-8c142204c89d"
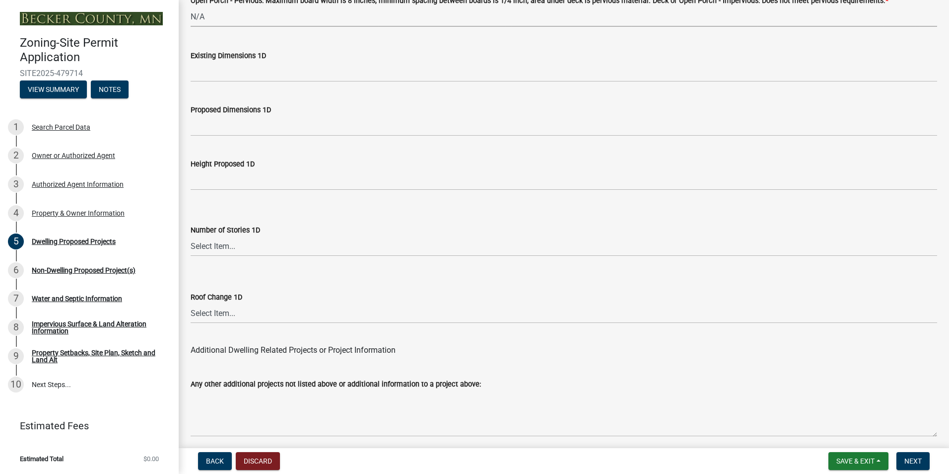
scroll to position [2359, 0]
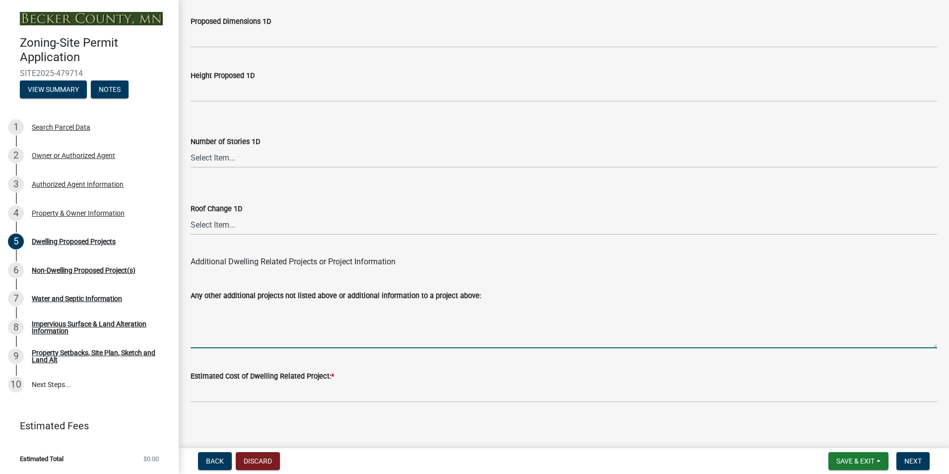
click at [332, 337] on textarea "Any other additional projects not listed above or additional information to a p…" at bounding box center [564, 324] width 747 height 47
type textarea "Replacing existing shed with new shed"
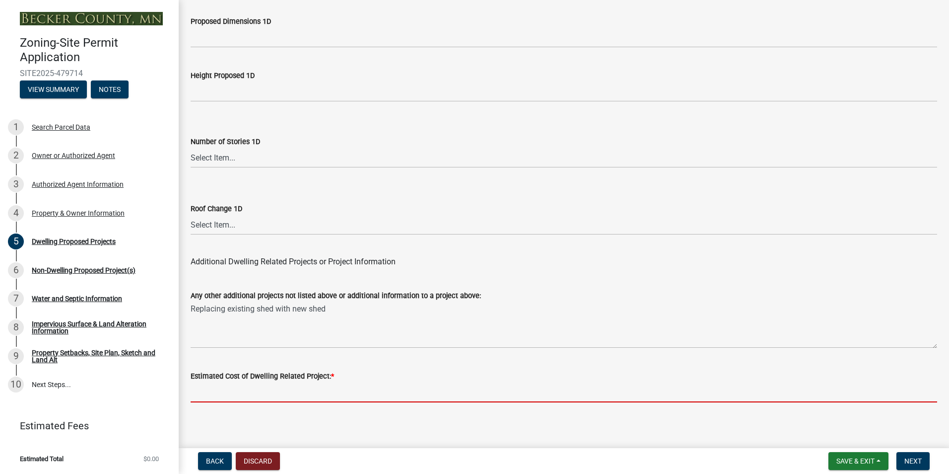
click at [353, 393] on input "text" at bounding box center [564, 392] width 747 height 20
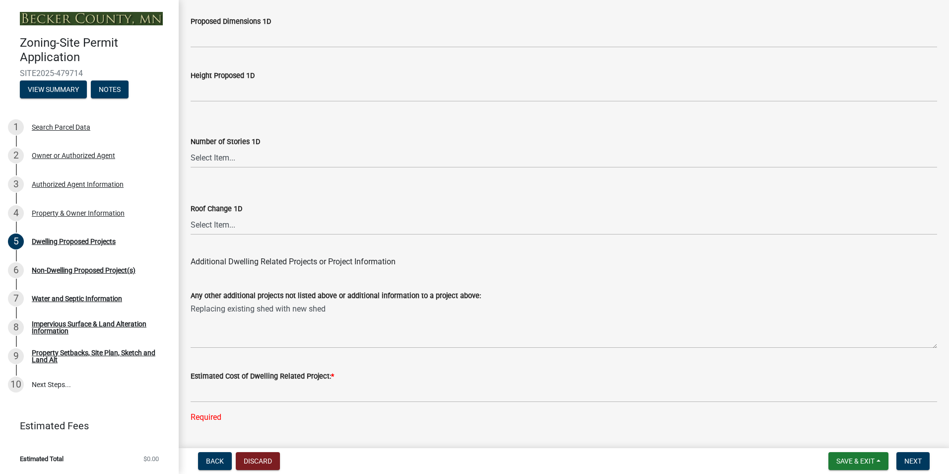
click at [373, 421] on main "Dwelling Proposed Projects SECTION 1: Dwelling and Dwelling Related Structures …" at bounding box center [564, 222] width 771 height 444
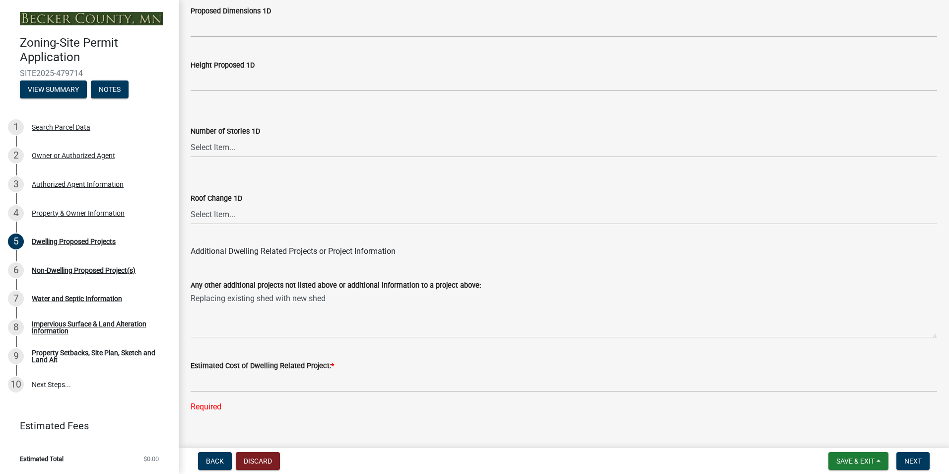
scroll to position [2379, 0]
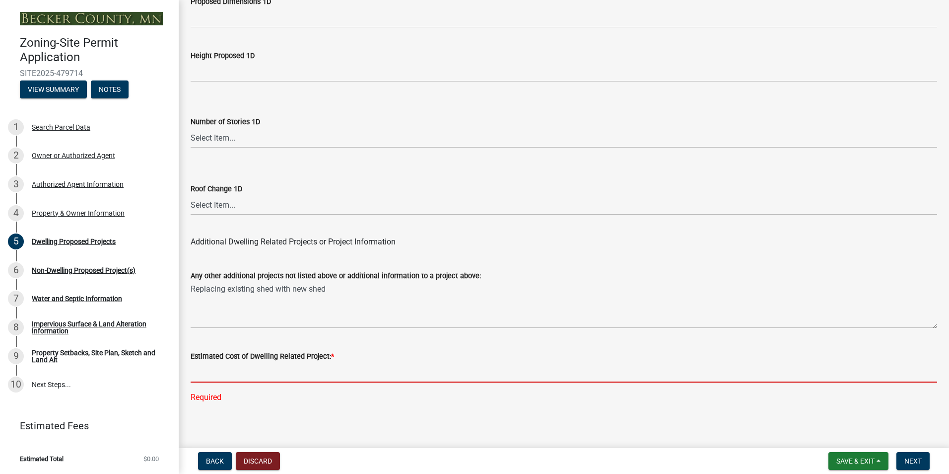
click at [328, 367] on input "text" at bounding box center [564, 372] width 747 height 20
click at [844, 462] on span "Save & Exit" at bounding box center [856, 461] width 38 height 8
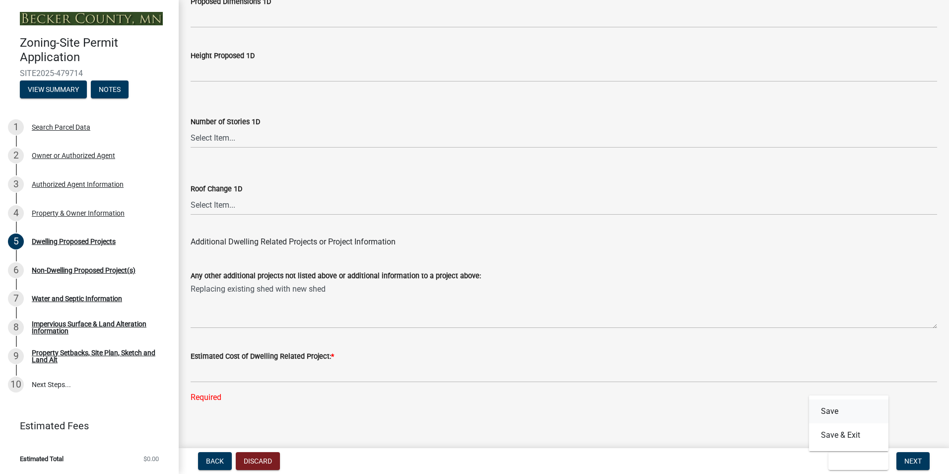
click at [831, 411] on button "Save" at bounding box center [848, 411] width 79 height 24
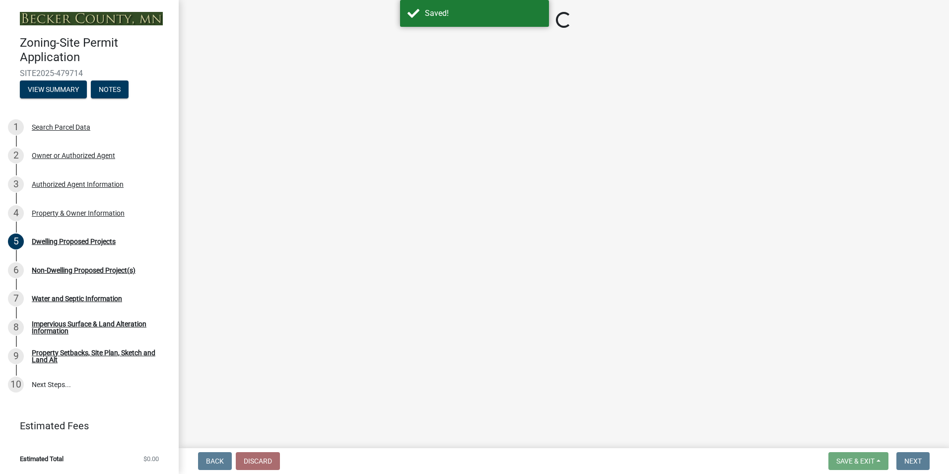
select select "b76c2e3f-c59d-4748-8205-29623accd873"
select select "566f81cc-4b3f-4ecb-9f16-a2b313352c61"
select select "4f5e2784-8c40-49a3-b0e9-8f1a3cbab4f4"
select select "e5b6e178-1d4e-46f3-8fba-19f7851c487a"
select select "744d8552-d7ef-4cf1-b465-42901748f06c"
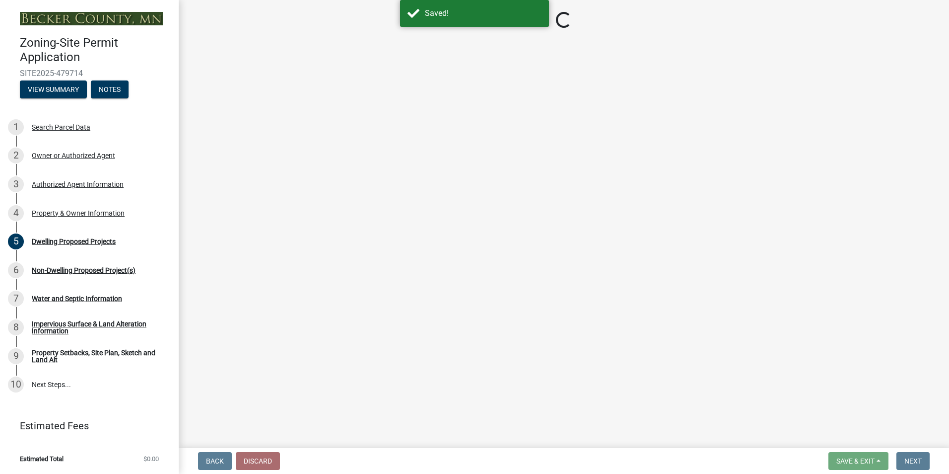
select select "b63d75fc-5f3c-4949-bc5e-b7a1b42903a6"
select select "11c1c089-3b44-43c0-9549-3c9eeea2451f"
select select "0ceb8b90-6e92-4b1f-be25-acba4c819eff"
select select "ab9119d1-7da9-49c4-9fac-8c142204c89d"
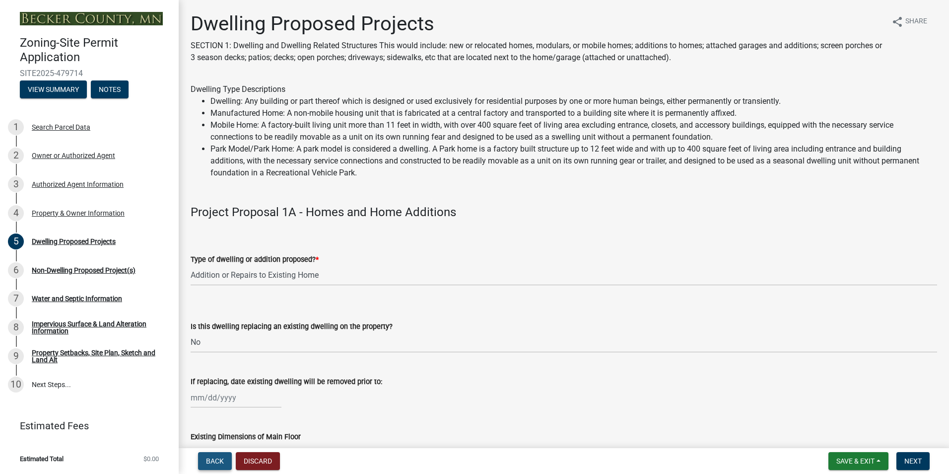
click at [215, 464] on span "Back" at bounding box center [215, 461] width 18 height 8
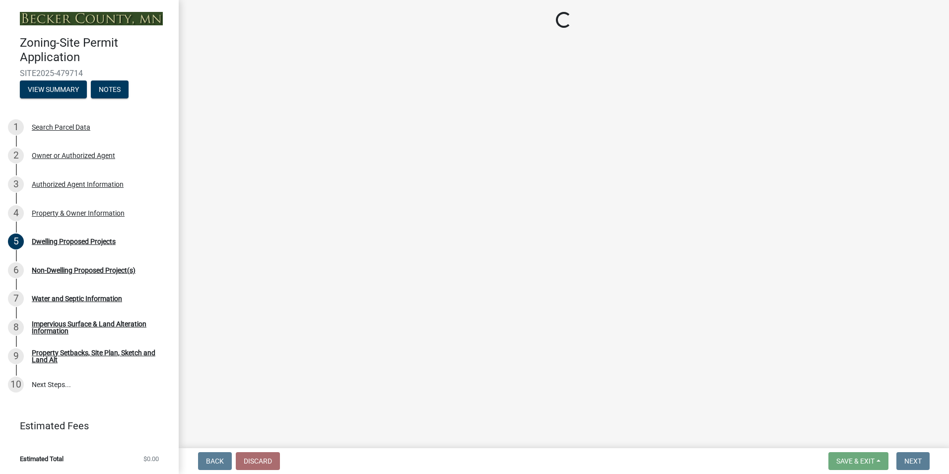
select select "2da4ad59-79e4-4897-a878-b9bb9cb10a27"
select select "9bce286e-d536-49ff-bab3-4b7d67f0814c"
select select "f87eba17-8ed9-4ad8-aefc-fe36a3f3544b"
select select "5a5634ed-f11e-4c7b-90e1-096e6cfd17b9"
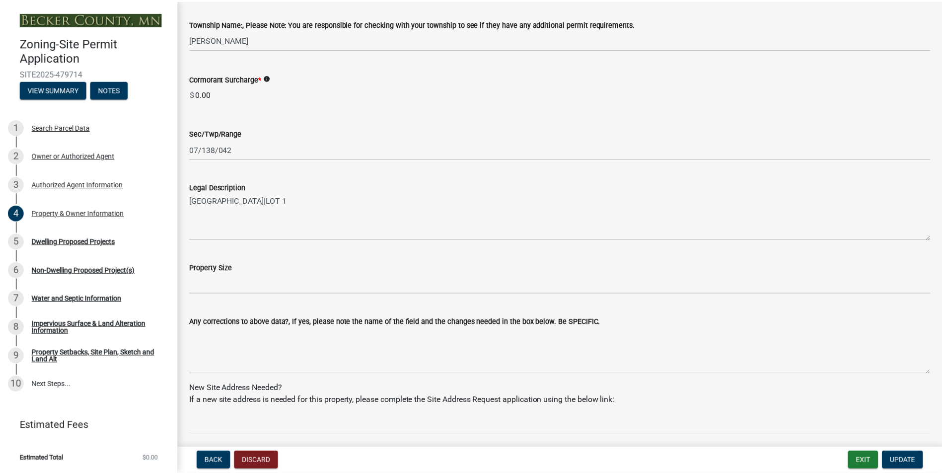
scroll to position [868, 0]
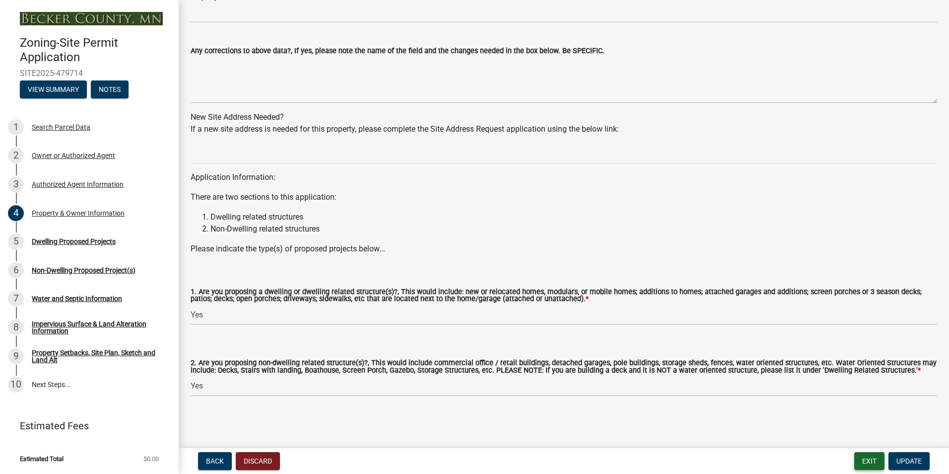
click at [857, 459] on button "Exit" at bounding box center [869, 461] width 30 height 18
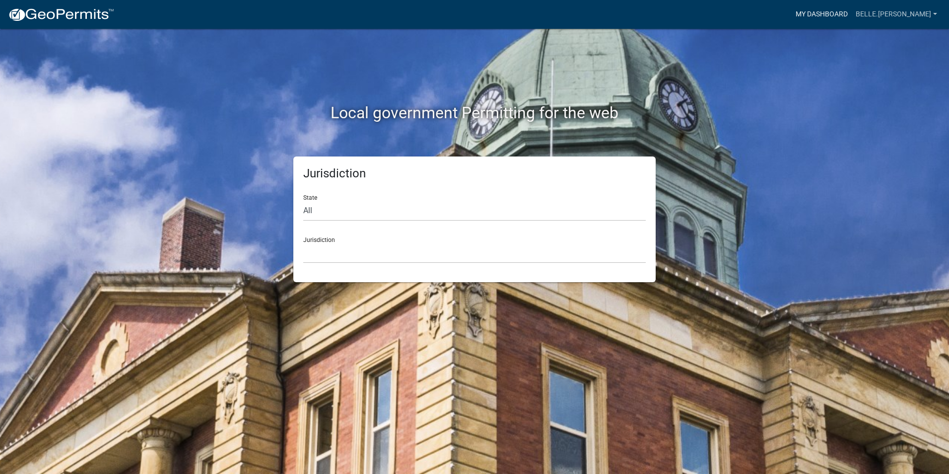
click at [845, 14] on link "My Dashboard" at bounding box center [822, 14] width 60 height 19
